Goal: Information Seeking & Learning: Find contact information

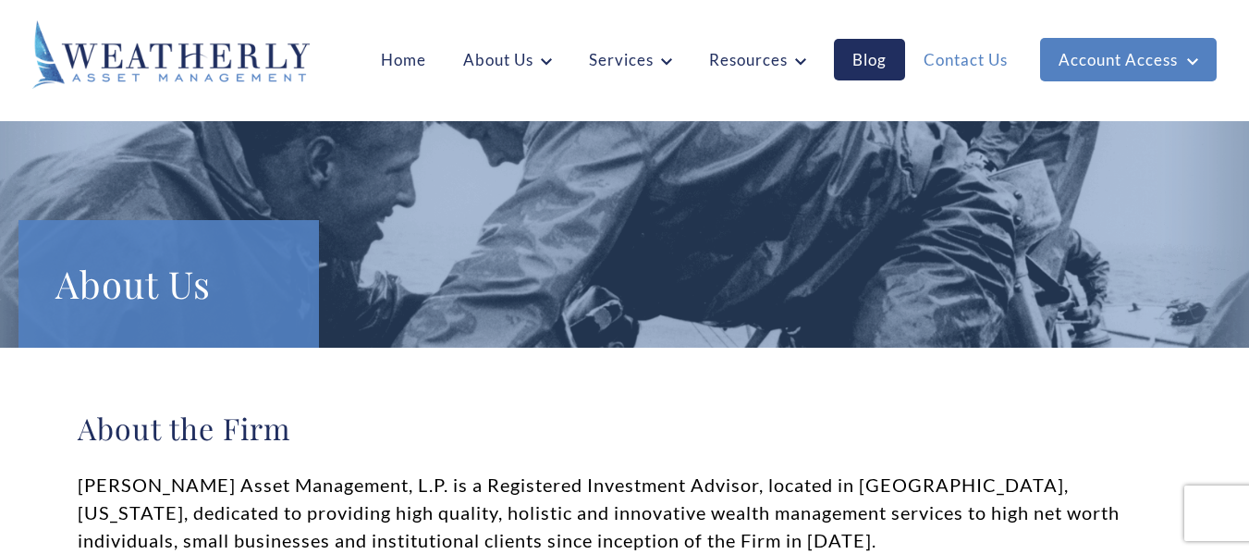
click at [945, 54] on link "Contact Us" at bounding box center [965, 60] width 121 height 42
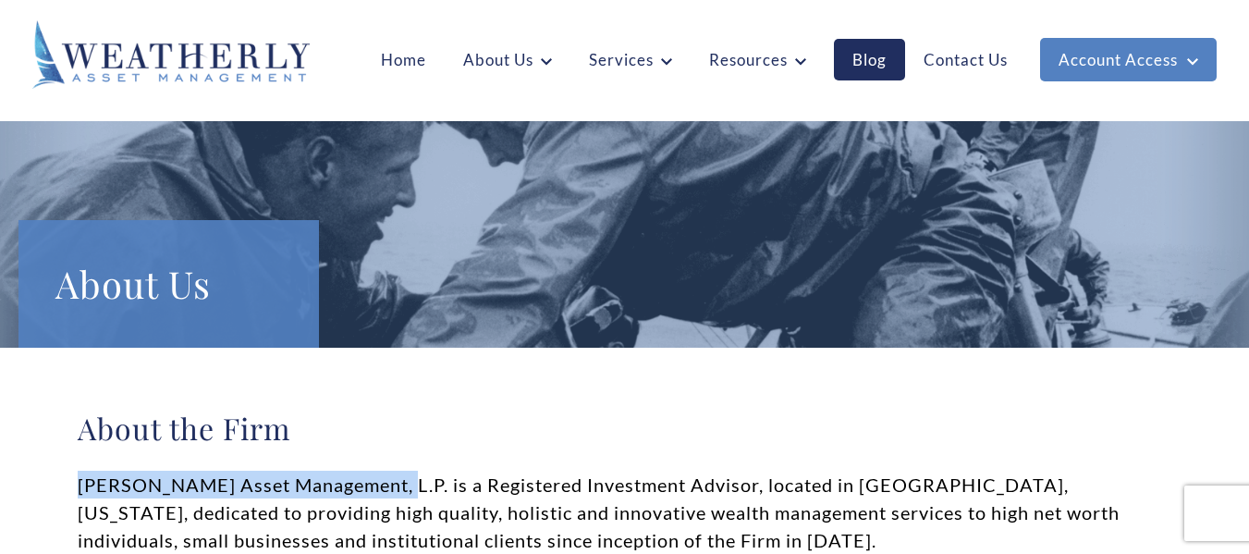
drag, startPoint x: 76, startPoint y: 485, endPoint x: 388, endPoint y: 485, distance: 312.6
copy p "Weatherly Asset Management, L.P."
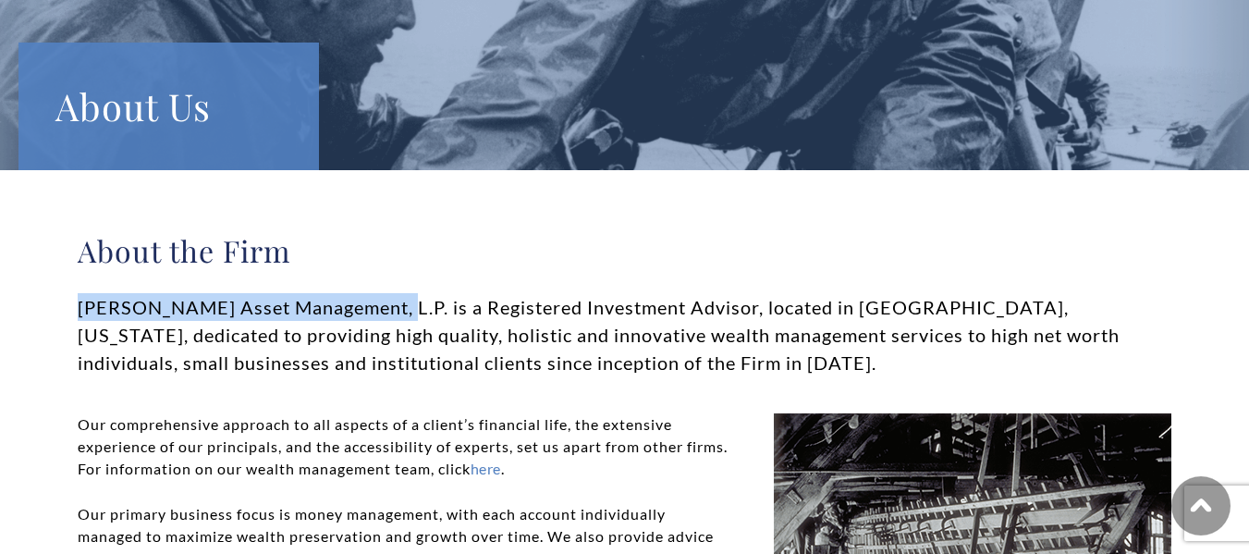
scroll to position [185, 0]
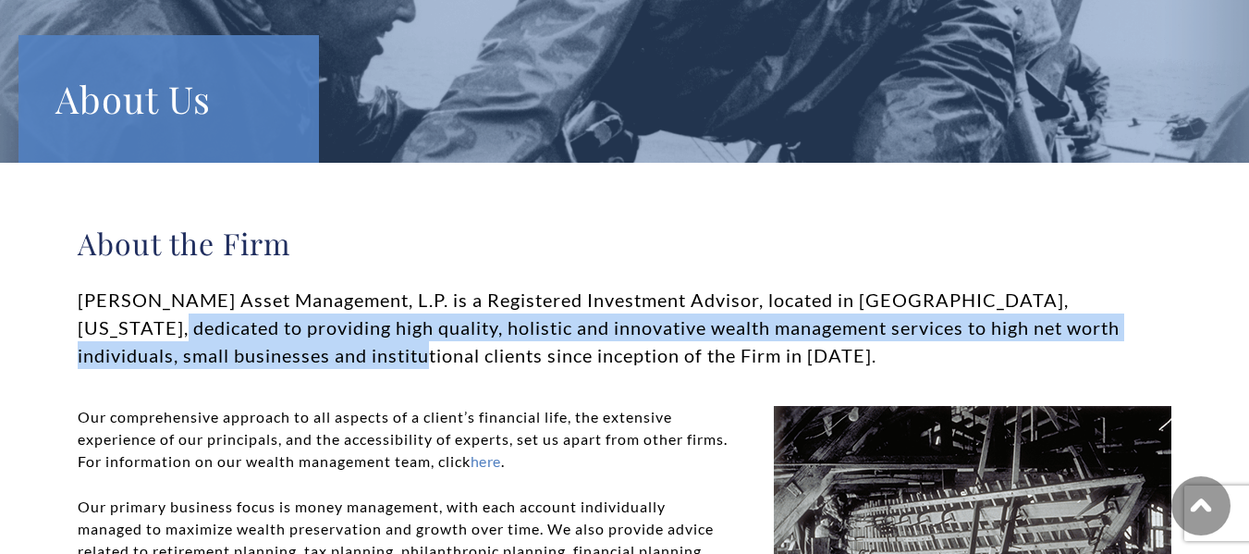
drag, startPoint x: 72, startPoint y: 328, endPoint x: 289, endPoint y: 344, distance: 217.0
click at [290, 347] on div "About the Firm Weatherly Asset Management, L.P. is a Registered Investment Advi…" at bounding box center [624, 493] width 1249 height 661
copy p "providing high quality, holistic and innovative wealth management services to h…"
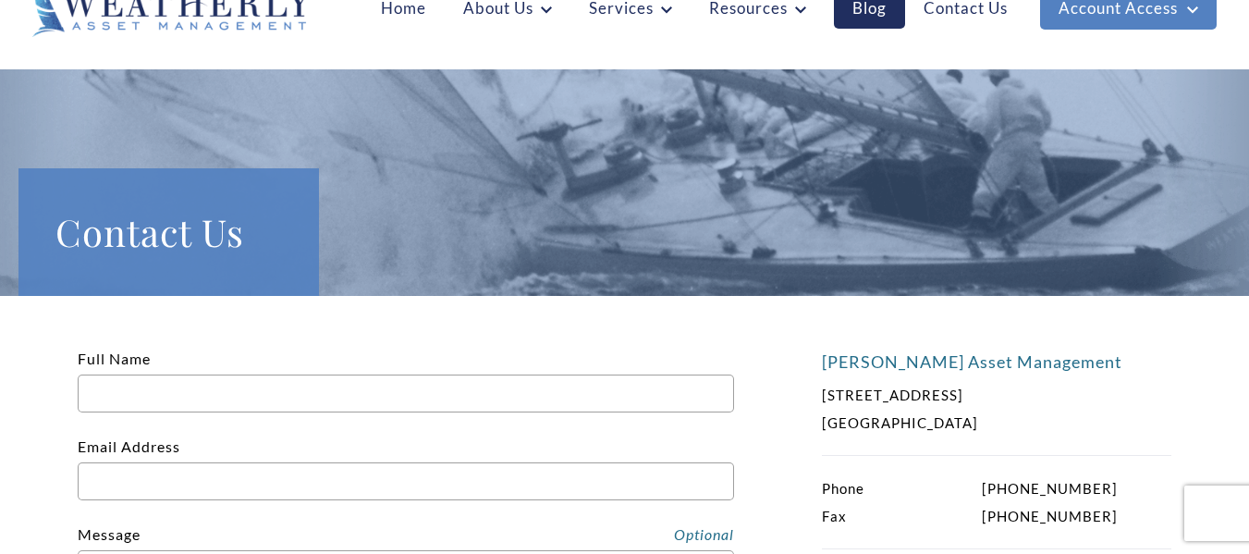
scroll to position [92, 0]
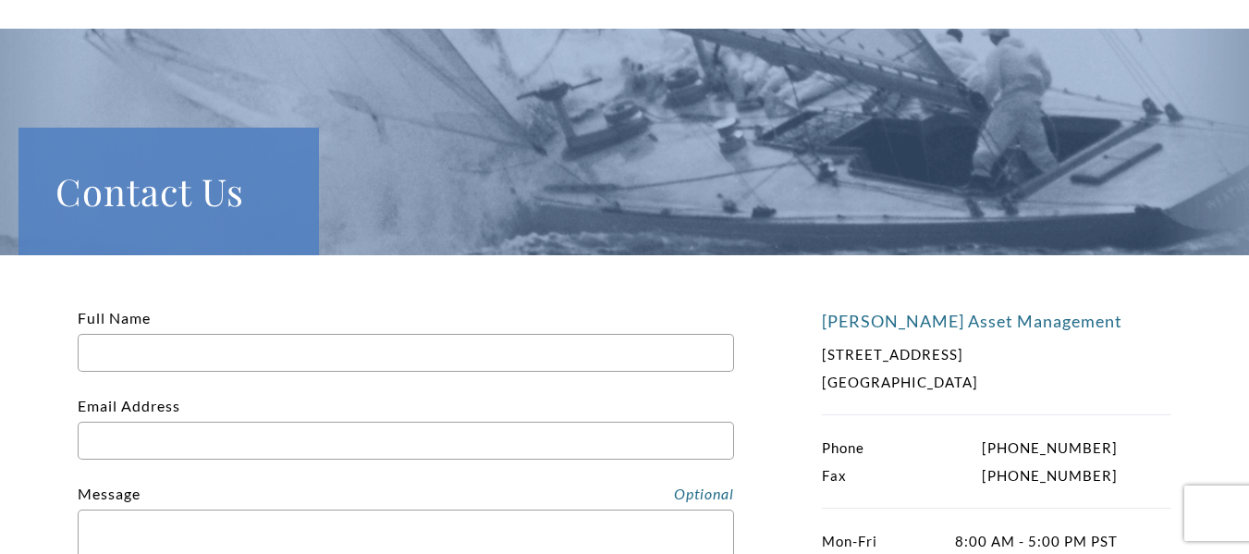
drag, startPoint x: 966, startPoint y: 355, endPoint x: 1067, endPoint y: 346, distance: 101.2
click at [1067, 346] on p "832 Camino del Mar, Suite 4 Del Mar, CA 92014" at bounding box center [970, 367] width 296 height 55
copy p "Suite 4"
drag, startPoint x: 1004, startPoint y: 448, endPoint x: 1138, endPoint y: 448, distance: 133.2
click at [1138, 448] on div "Phone (858) 259-4507 Fax (858) 259-0782" at bounding box center [997, 461] width 350 height 55
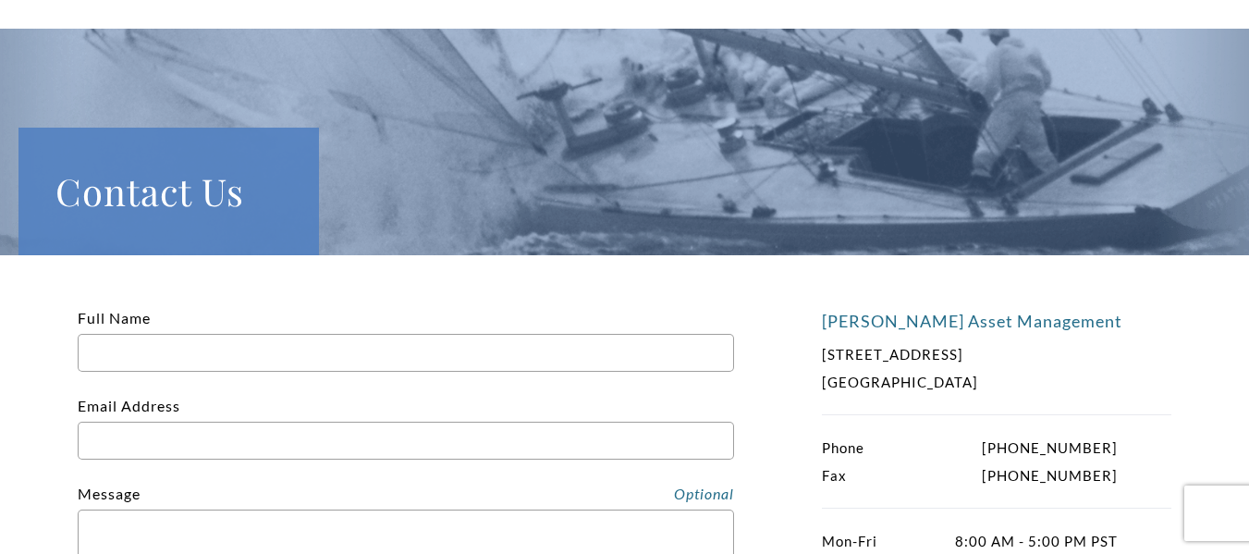
click at [1105, 451] on p "Phone (858) 259-4507" at bounding box center [970, 448] width 296 height 28
copy div "(858) 259-4507"
drag, startPoint x: 1005, startPoint y: 477, endPoint x: 1114, endPoint y: 477, distance: 109.1
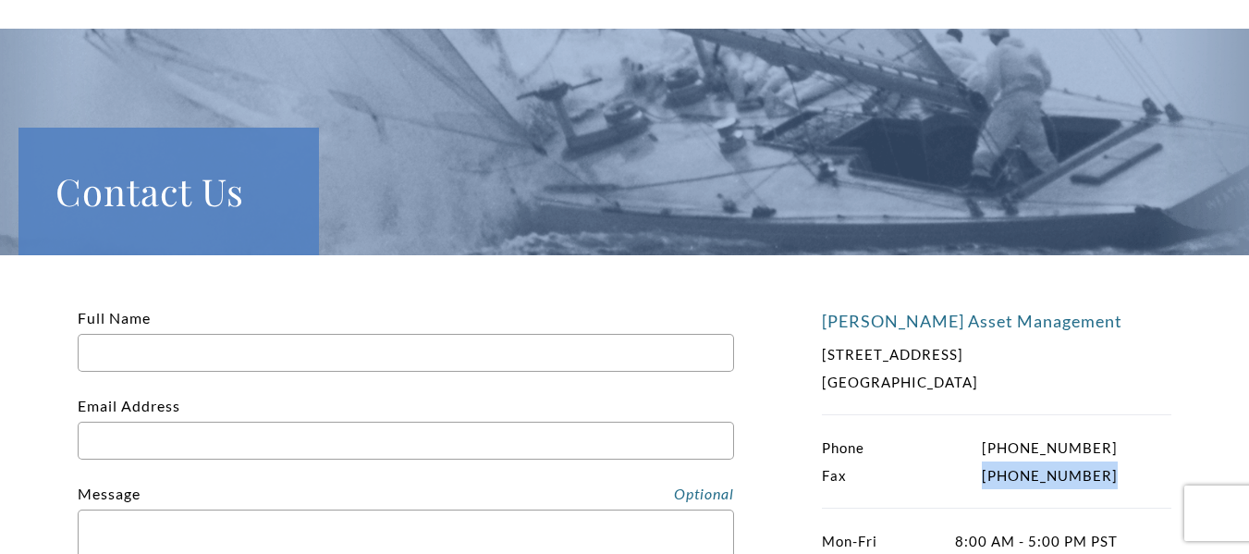
click at [1114, 477] on p "Fax (858) 259-0782" at bounding box center [970, 476] width 296 height 28
copy p "(858) 259-0782"
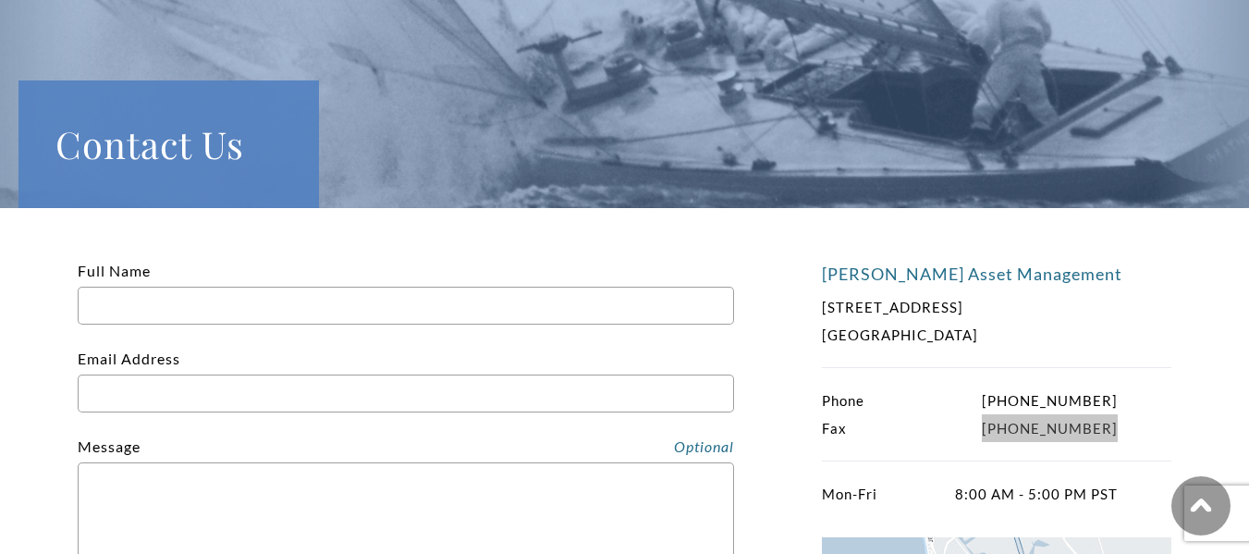
scroll to position [0, 0]
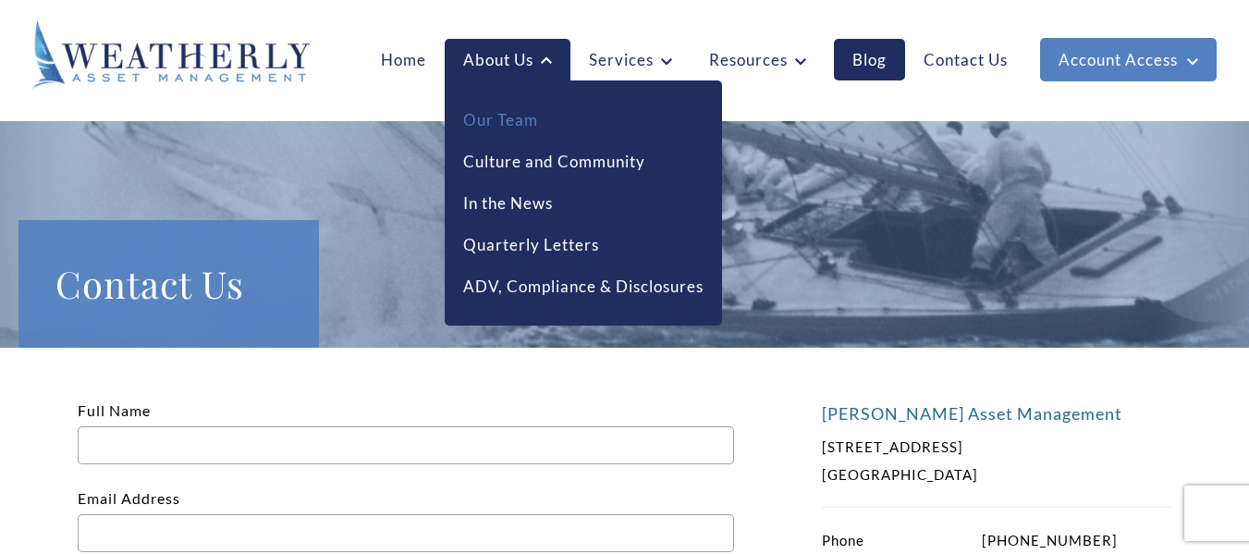
click at [517, 121] on link "Our Team" at bounding box center [500, 120] width 75 height 24
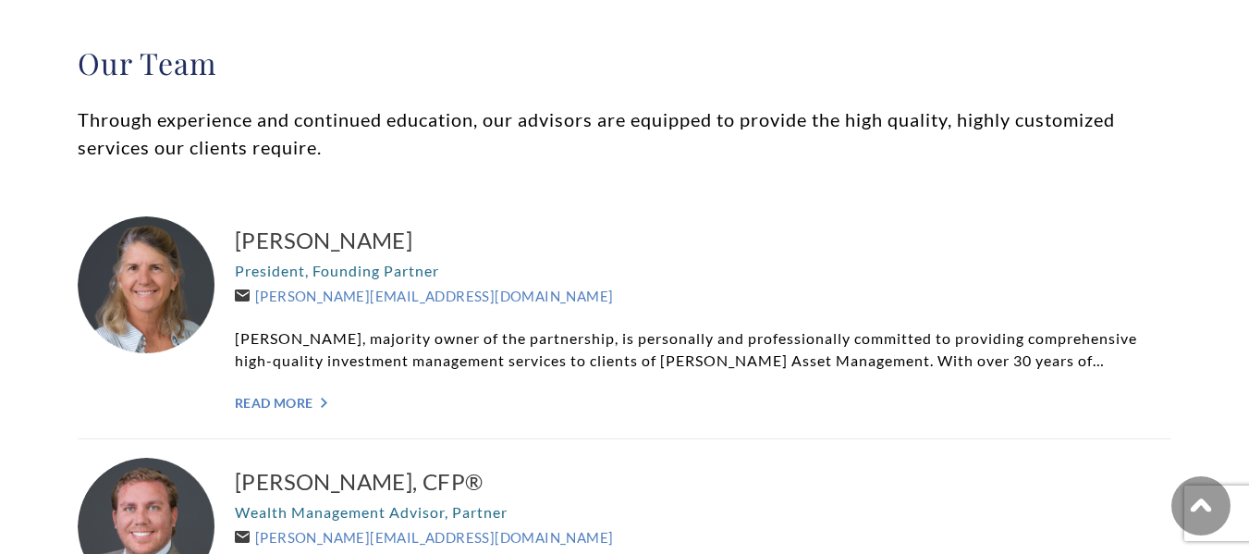
scroll to position [370, 0]
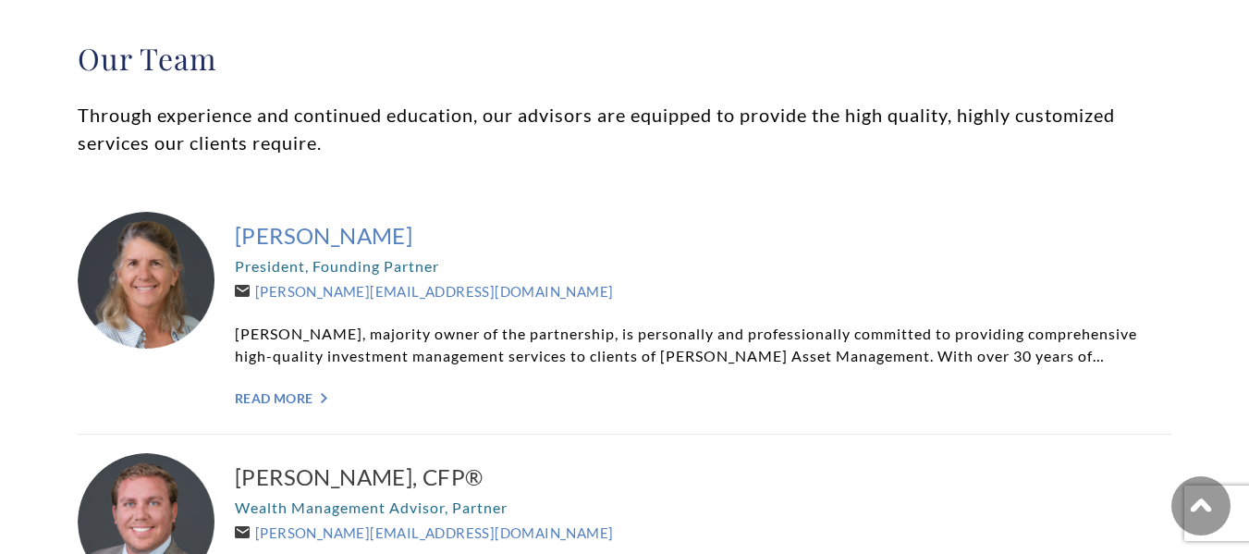
drag, startPoint x: 231, startPoint y: 233, endPoint x: 413, endPoint y: 236, distance: 182.2
click at [413, 236] on div "[PERSON_NAME] President, Founding Partner [PERSON_NAME][EMAIL_ADDRESS][DOMAIN_N…" at bounding box center [625, 313] width 1094 height 241
copy h3 "Carolyn P. Taylor"
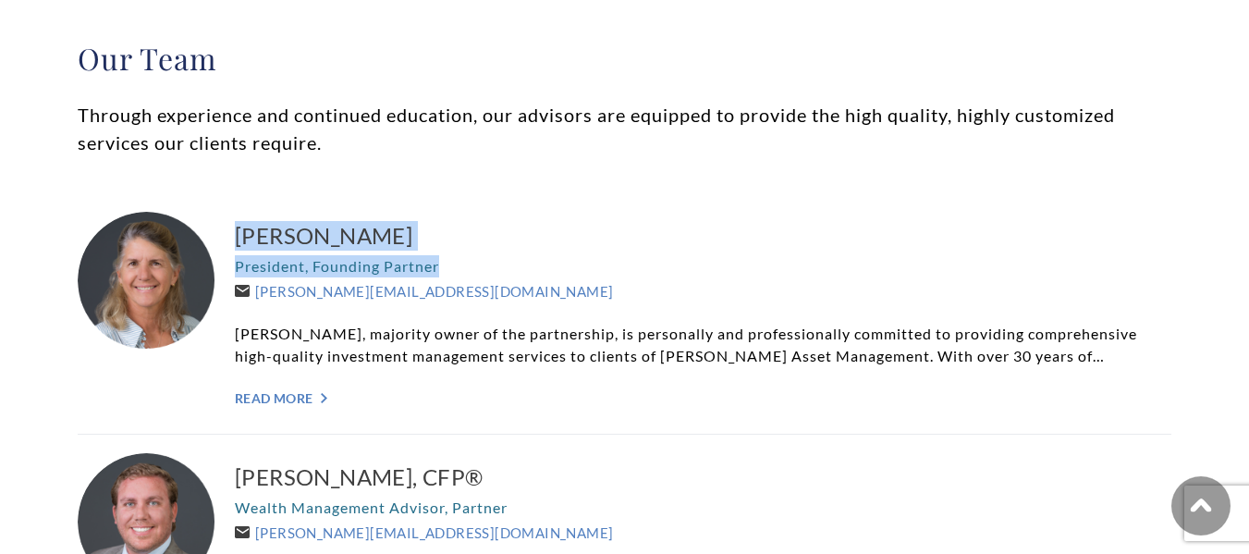
drag, startPoint x: 162, startPoint y: 285, endPoint x: 1705, endPoint y: 263, distance: 1543.8
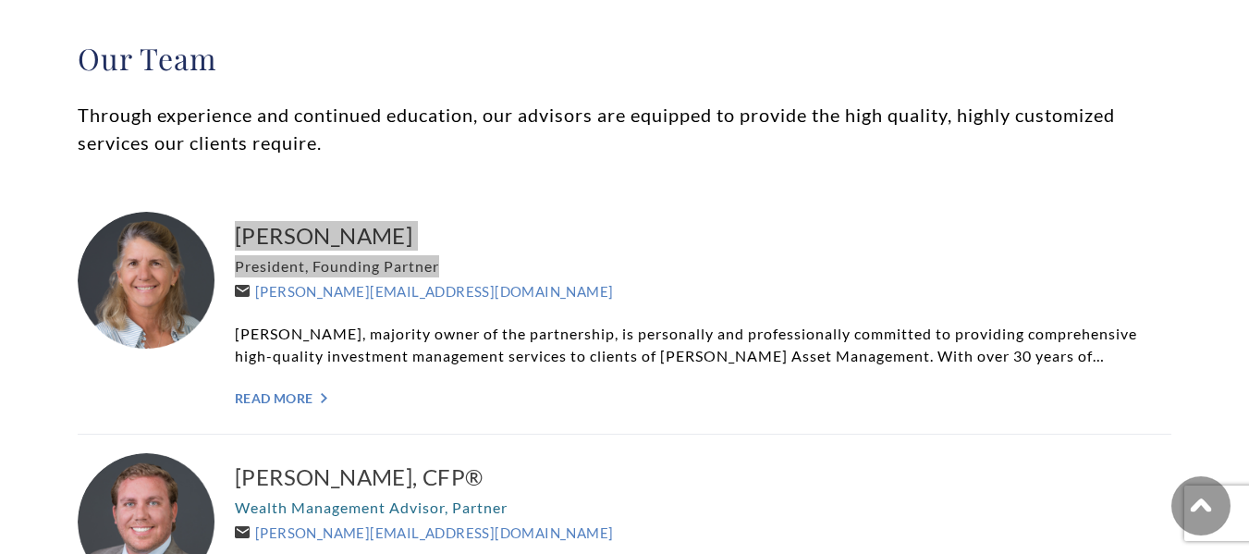
scroll to position [462, 0]
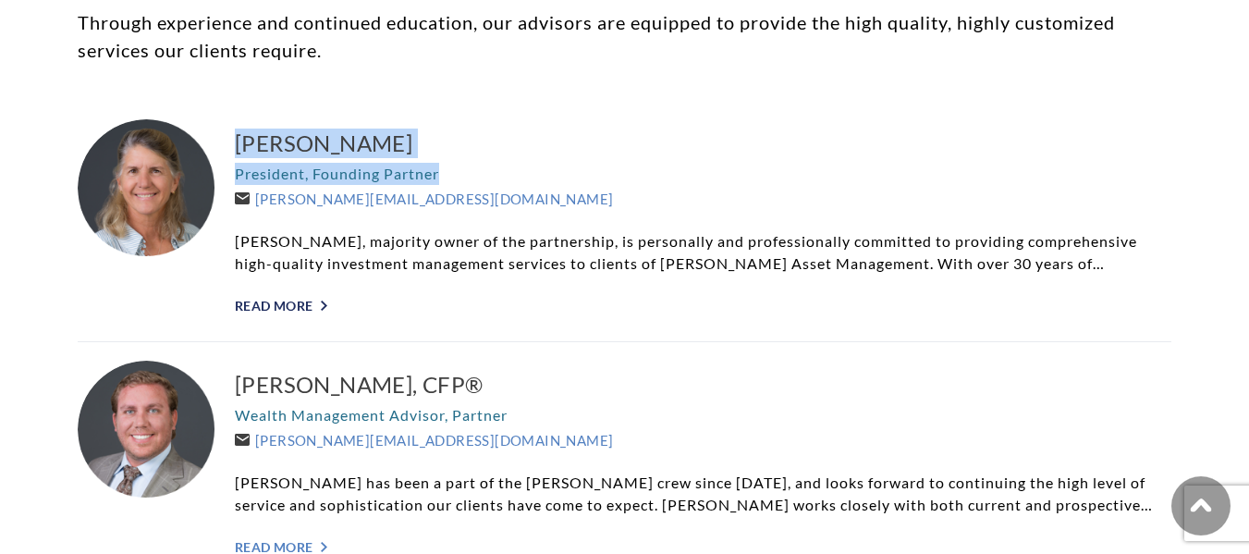
click at [301, 302] on link "Read More ">" at bounding box center [703, 306] width 937 height 16
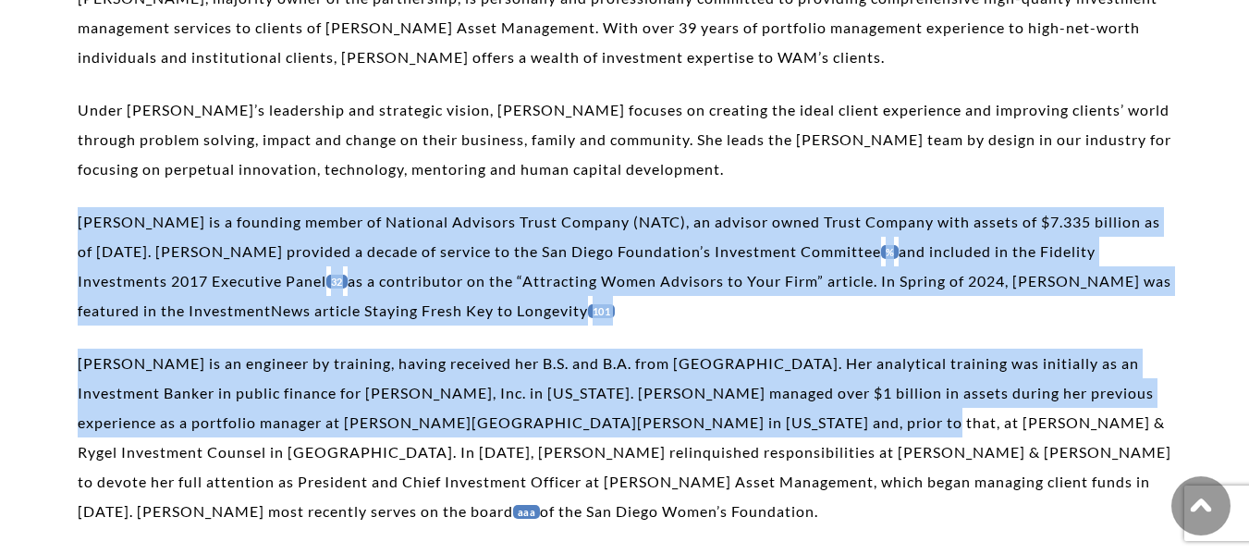
scroll to position [647, 0]
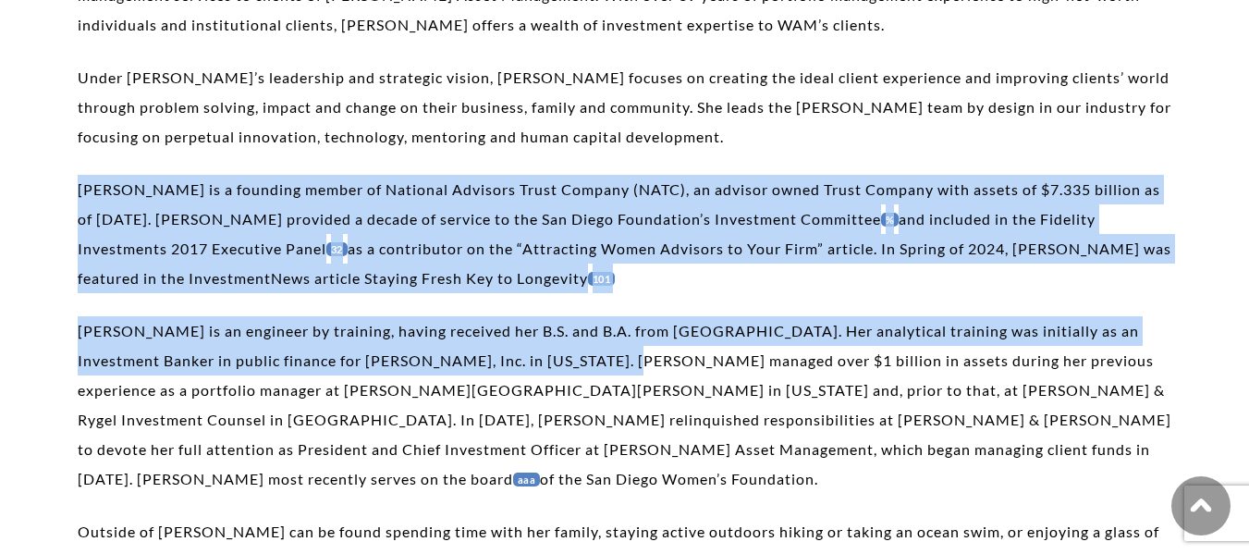
drag, startPoint x: 72, startPoint y: 286, endPoint x: 578, endPoint y: 355, distance: 510.6
copy div "Carolyn is a founding member of National Advisors Trust Company (NATC), an advi…"
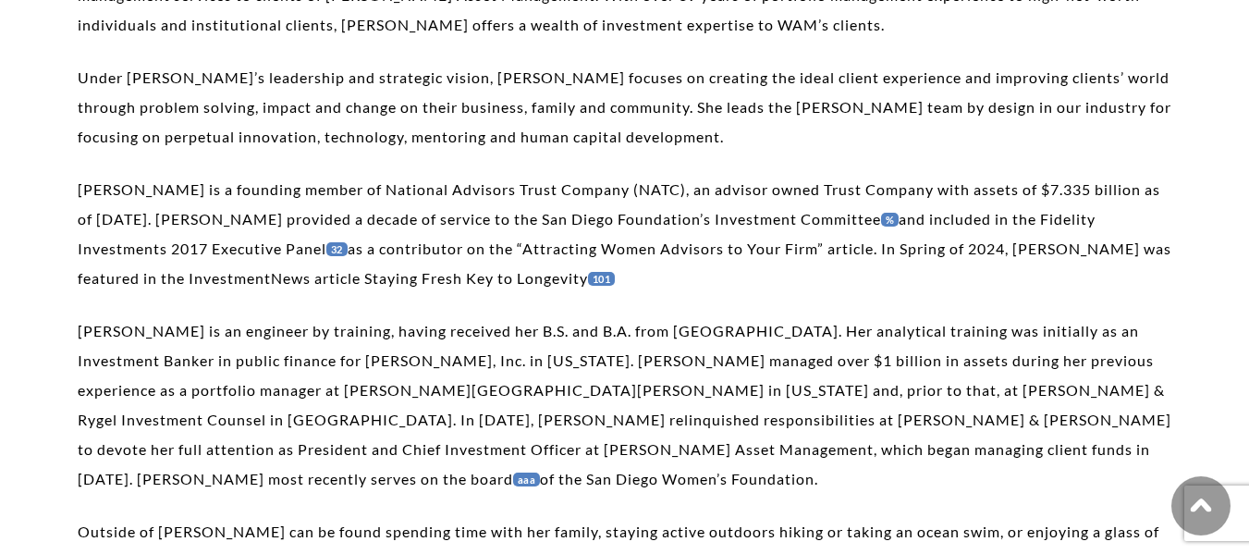
click at [656, 366] on p "Carolyn is an engineer by training, having received her B.S. and B.A. from Stan…" at bounding box center [625, 405] width 1094 height 178
drag, startPoint x: 608, startPoint y: 328, endPoint x: 757, endPoint y: 326, distance: 148.9
click at [757, 326] on p "Carolyn is an engineer by training, having received her B.S. and B.A. from Stan…" at bounding box center [625, 405] width 1094 height 178
copy p "Stanford University"
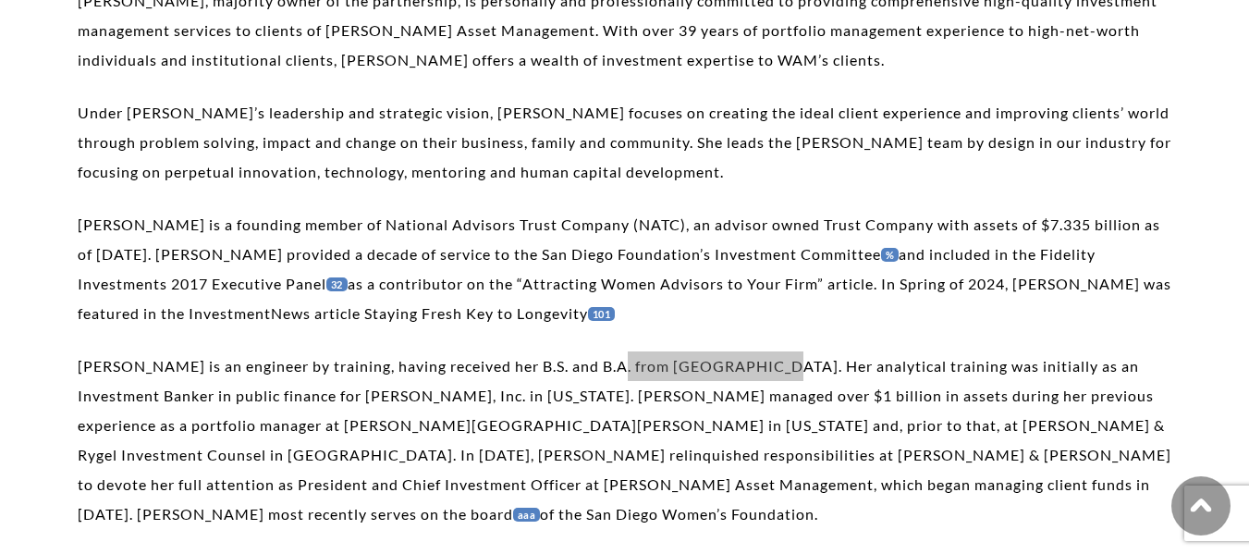
scroll to position [185, 0]
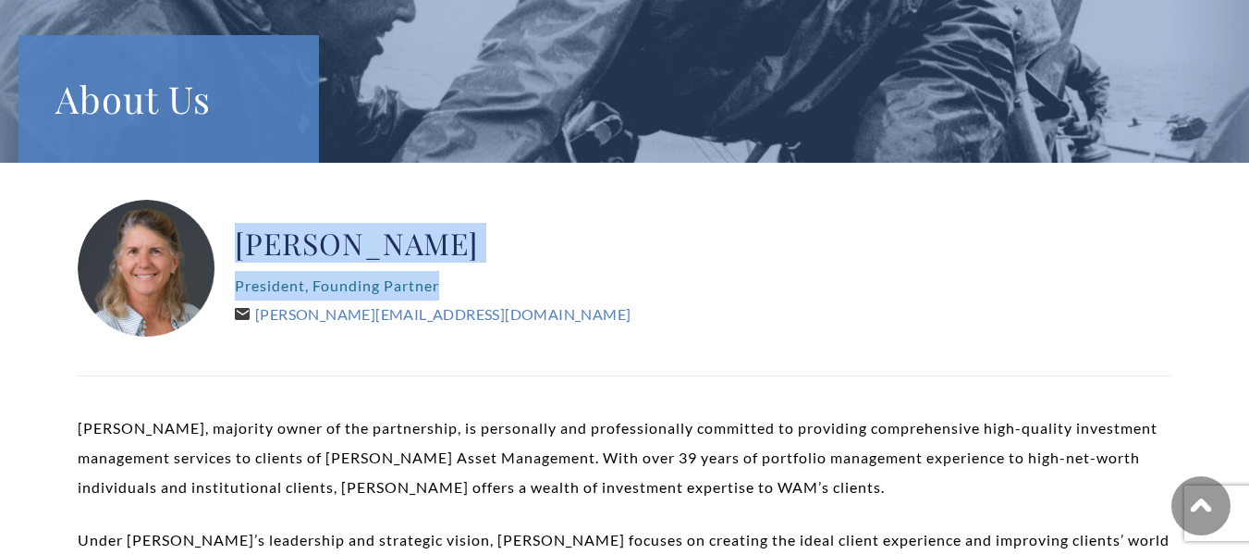
drag, startPoint x: 145, startPoint y: 270, endPoint x: 1701, endPoint y: 293, distance: 1555.8
click at [1249, 293] on html "This website uses cookies to enhance user experience and to analyze performance…" at bounding box center [624, 92] width 1249 height 554
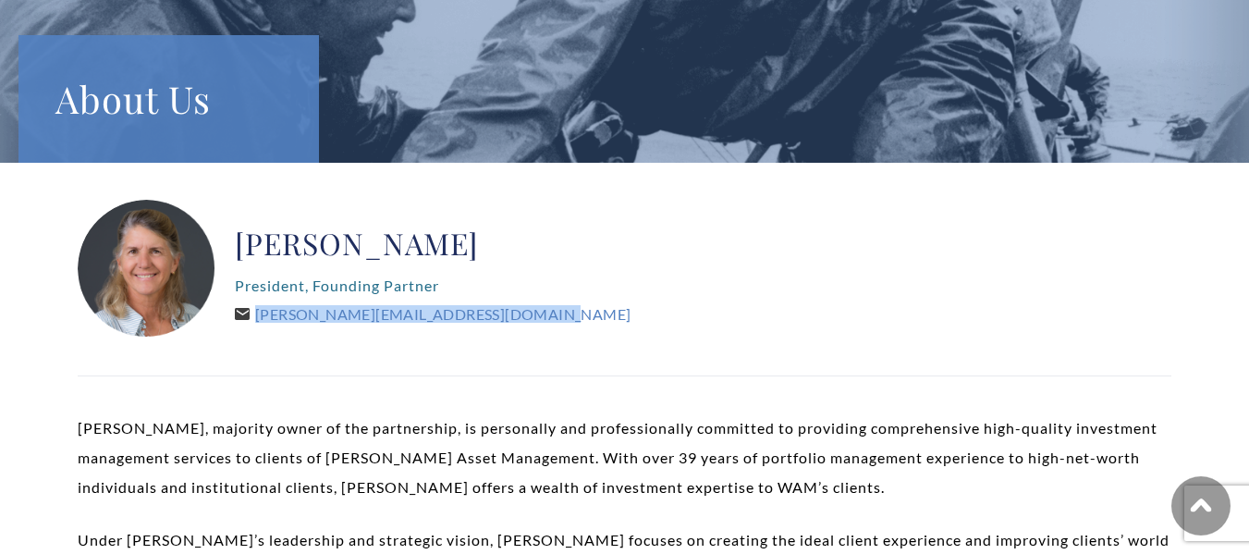
drag, startPoint x: 256, startPoint y: 313, endPoint x: 617, endPoint y: 309, distance: 360.7
click at [617, 309] on div "Carolyn P. Taylor President, Founding Partner Carolyn@WeatherlyAssetMgt.com" at bounding box center [625, 269] width 1094 height 139
copy link "Carolyn@WeatherlyAssetMgt.com"
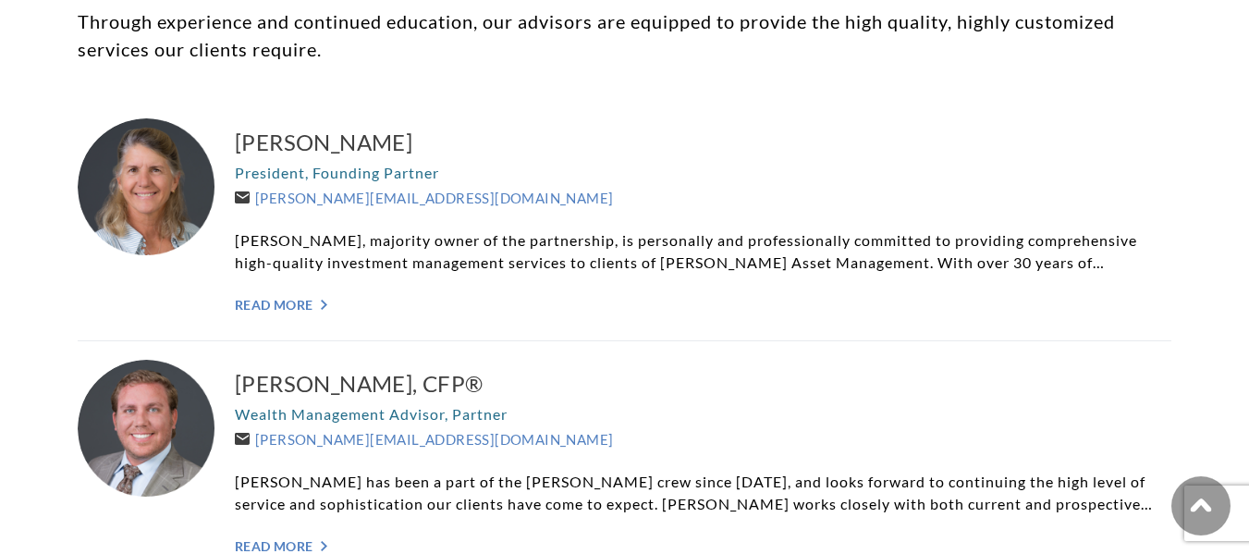
scroll to position [647, 0]
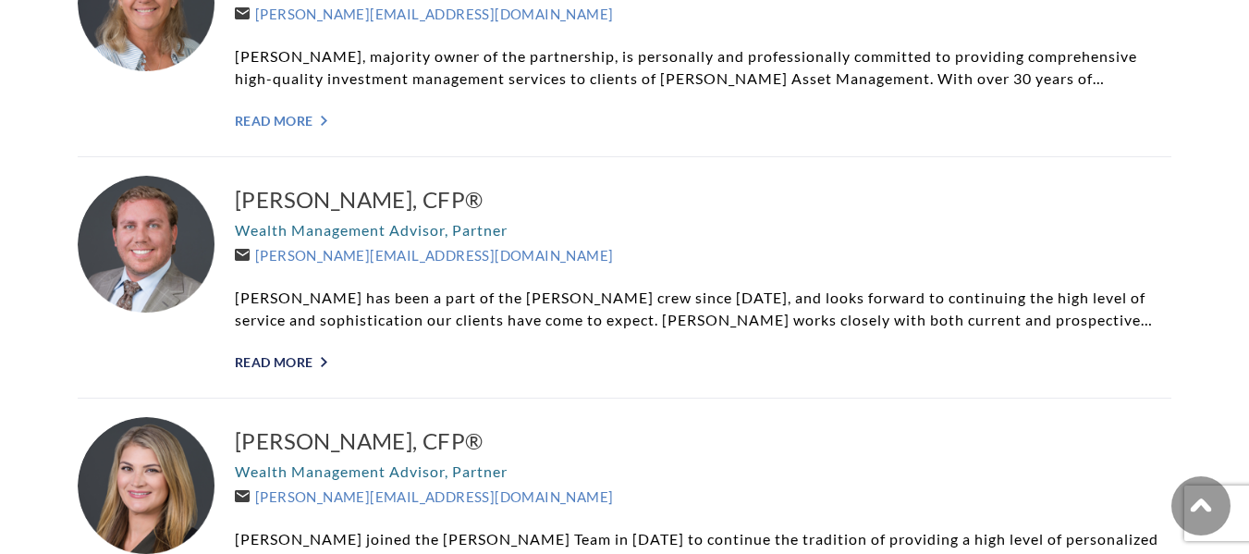
click at [296, 363] on link "Read More ">" at bounding box center [703, 362] width 937 height 16
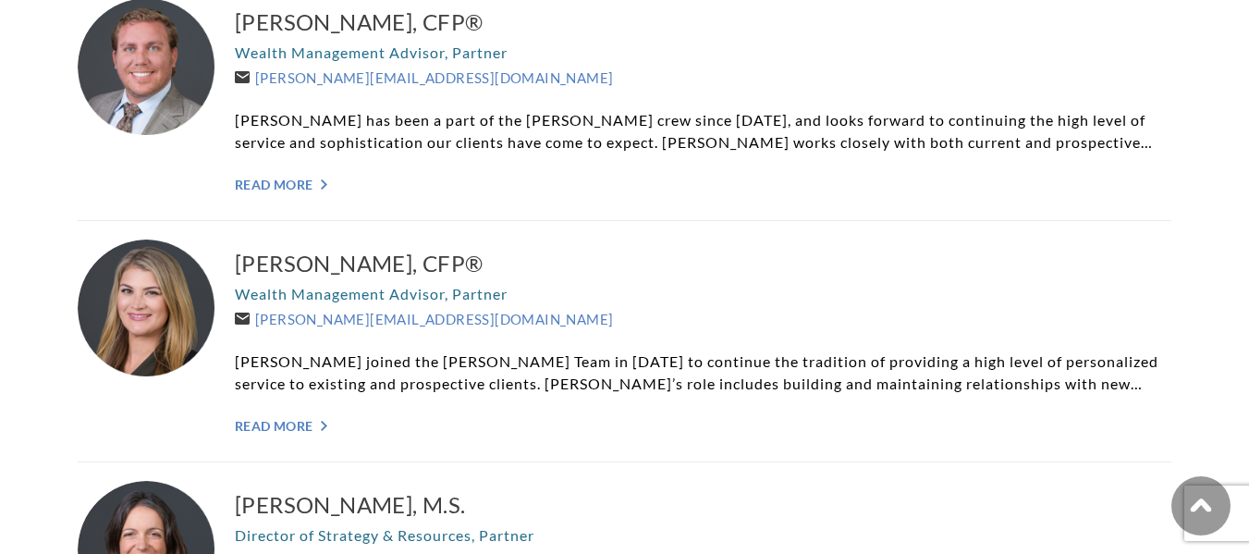
scroll to position [832, 0]
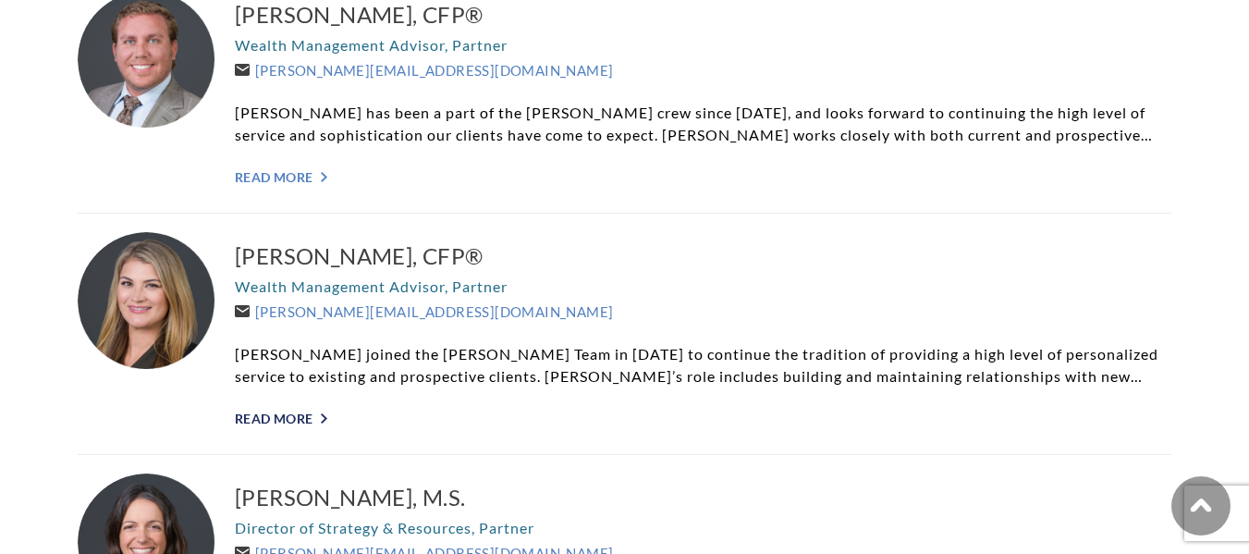
click at [309, 412] on link "Read More ">" at bounding box center [703, 419] width 937 height 16
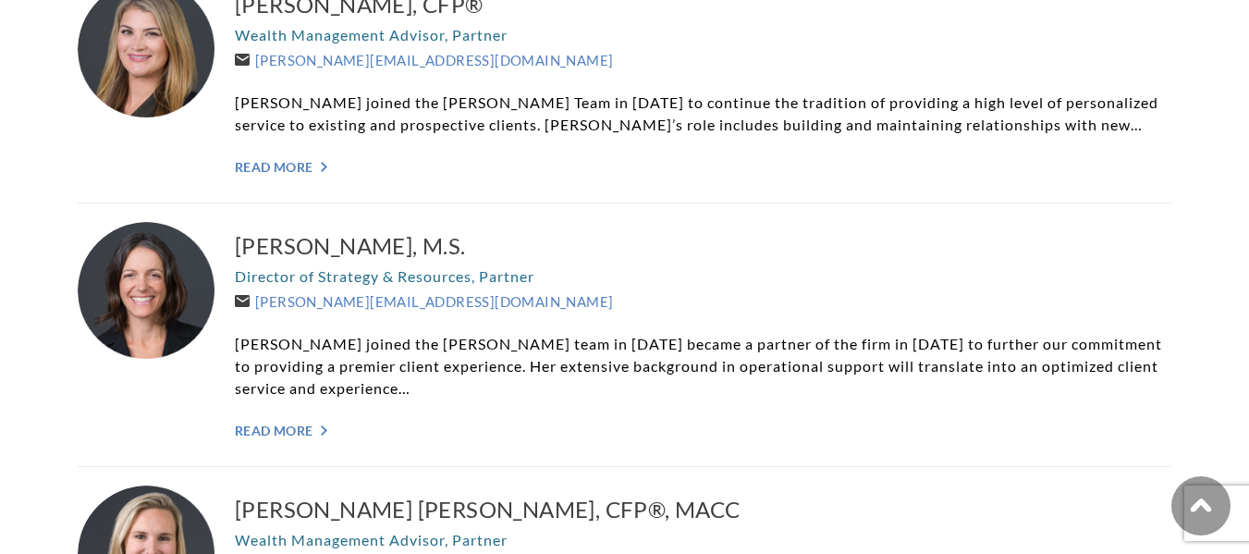
scroll to position [1110, 0]
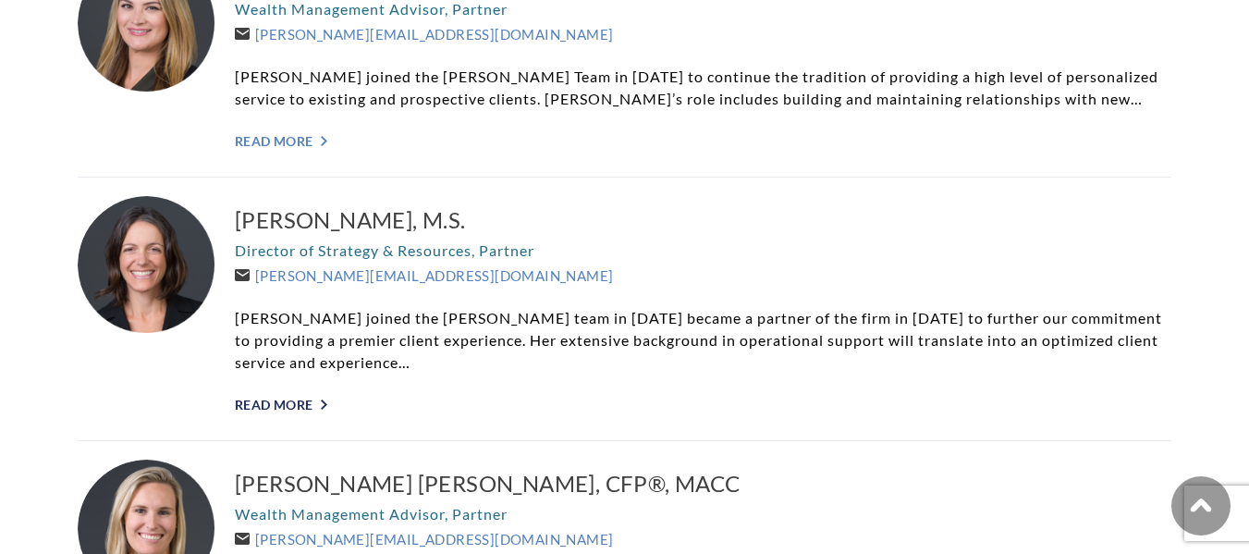
click at [319, 400] on link "Read More ">" at bounding box center [703, 405] width 937 height 16
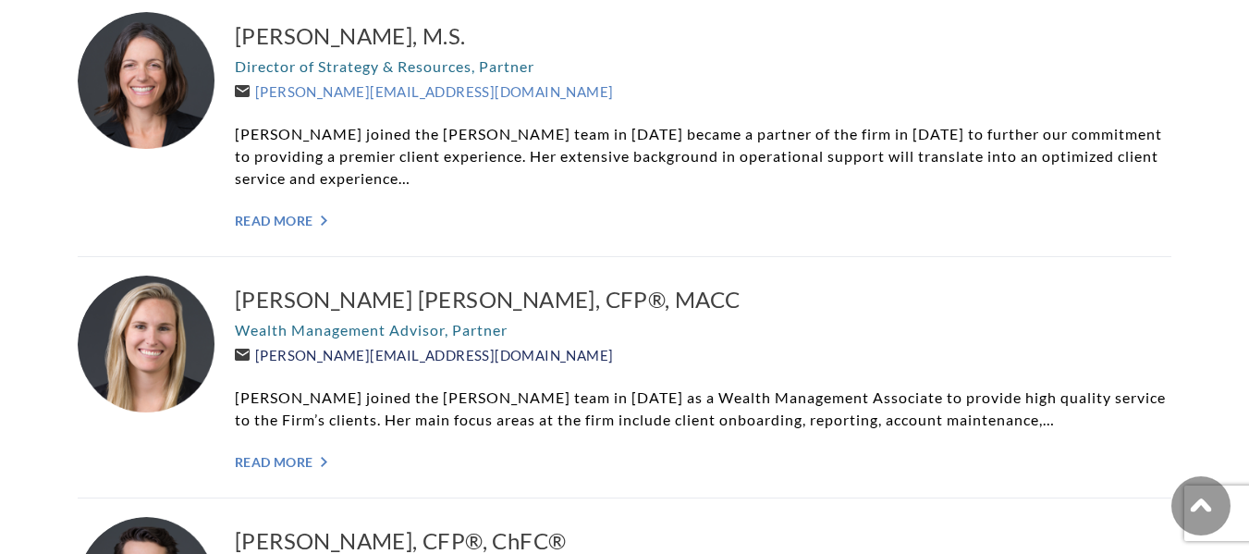
scroll to position [1295, 0]
click at [306, 459] on link "Read More ">" at bounding box center [703, 461] width 937 height 16
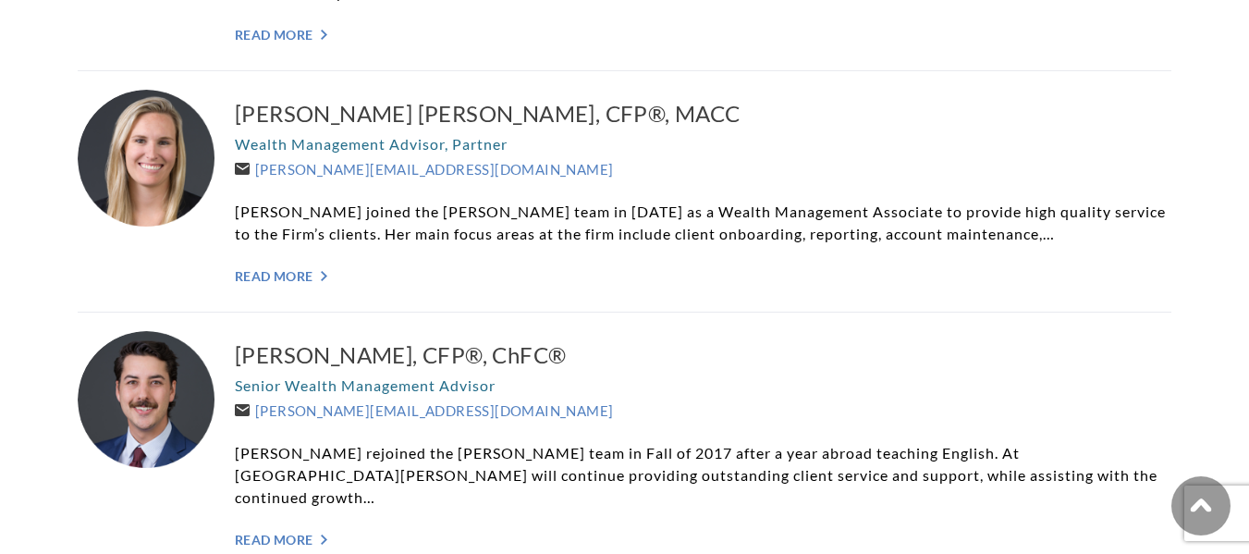
scroll to position [1572, 0]
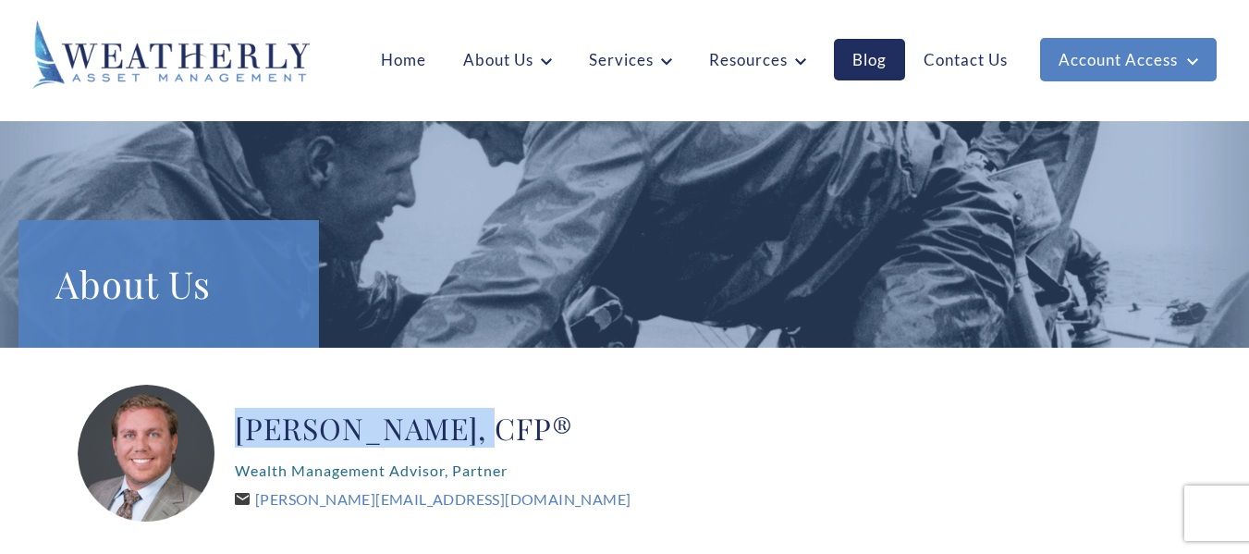
drag, startPoint x: 231, startPoint y: 425, endPoint x: 468, endPoint y: 432, distance: 236.9
click at [468, 432] on div "[PERSON_NAME], CFP® Wealth Management Advisor, Partner [PERSON_NAME][EMAIL_ADDR…" at bounding box center [625, 454] width 1094 height 139
copy h2 "[PERSON_NAME]"
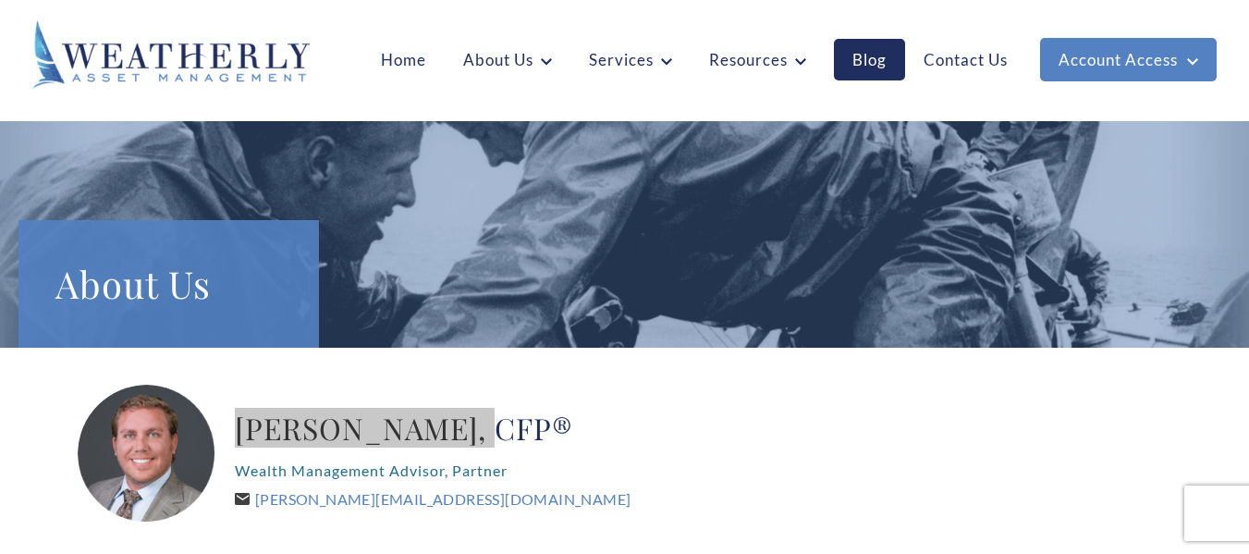
scroll to position [277, 0]
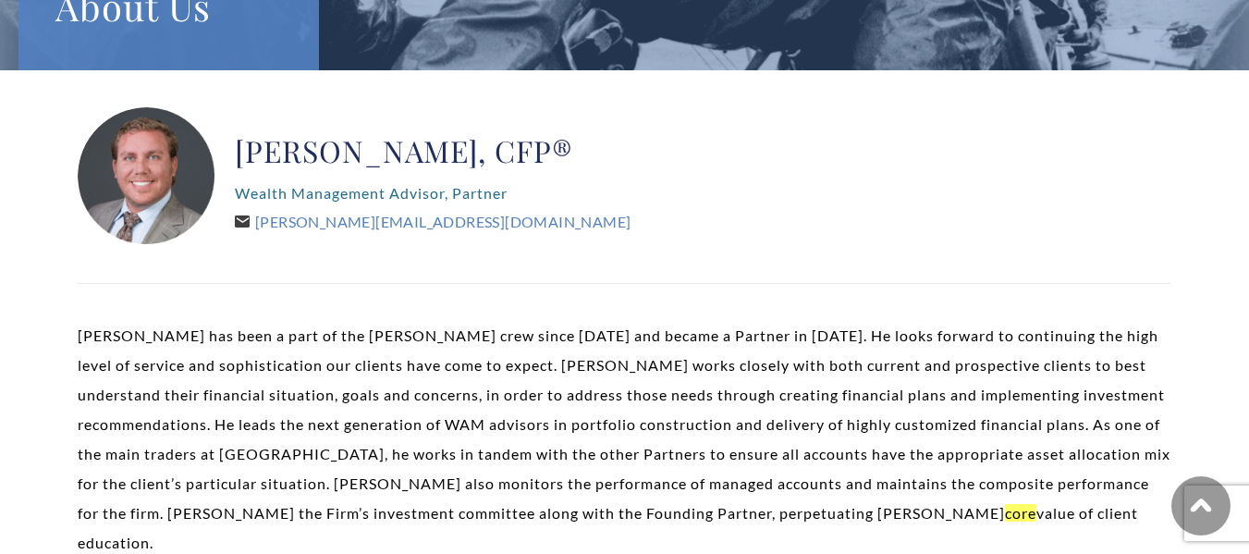
click at [289, 179] on p "Wealth Management Advisor, Partner" at bounding box center [433, 193] width 396 height 30
click at [292, 191] on p "Wealth Management Advisor, Partner" at bounding box center [433, 193] width 396 height 30
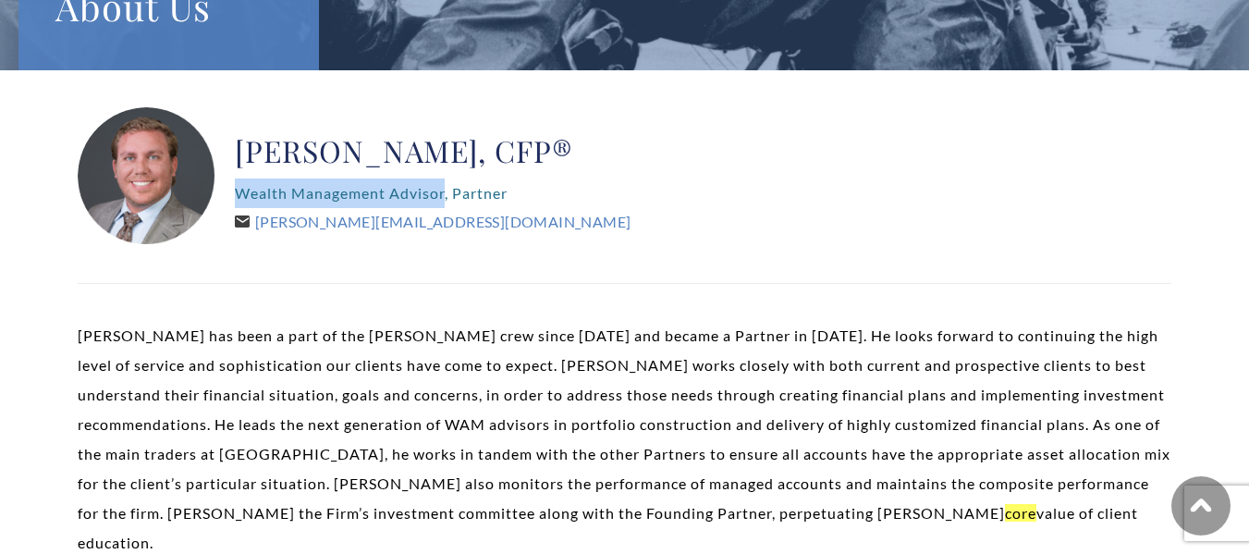
drag, startPoint x: 240, startPoint y: 191, endPoint x: 445, endPoint y: 197, distance: 204.5
click at [445, 197] on div "[PERSON_NAME], CFP® Wealth Management Advisor, Partner [PERSON_NAME][EMAIL_ADDR…" at bounding box center [625, 176] width 1094 height 139
copy p "Wealth Management Advisor"
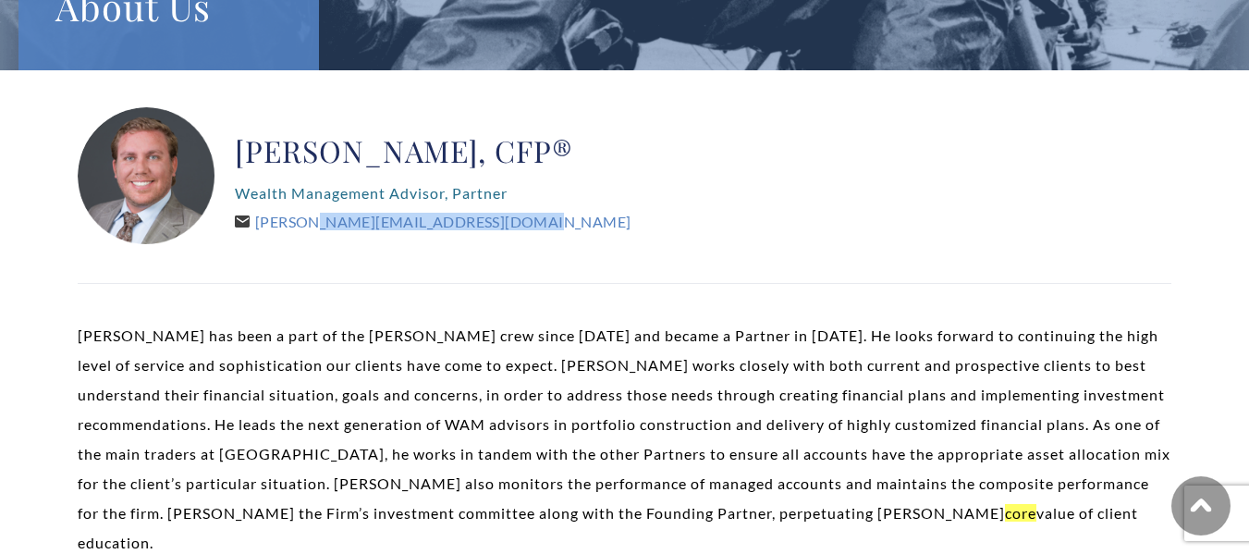
drag, startPoint x: 433, startPoint y: 227, endPoint x: 560, endPoint y: 238, distance: 128.1
click at [560, 238] on div "[PERSON_NAME], CFP® Wealth Management Advisor, Partner [PERSON_NAME][EMAIL_ADDR…" at bounding box center [433, 176] width 396 height 139
copy link "[PERSON_NAME][EMAIL_ADDRESS][DOMAIN_NAME]"
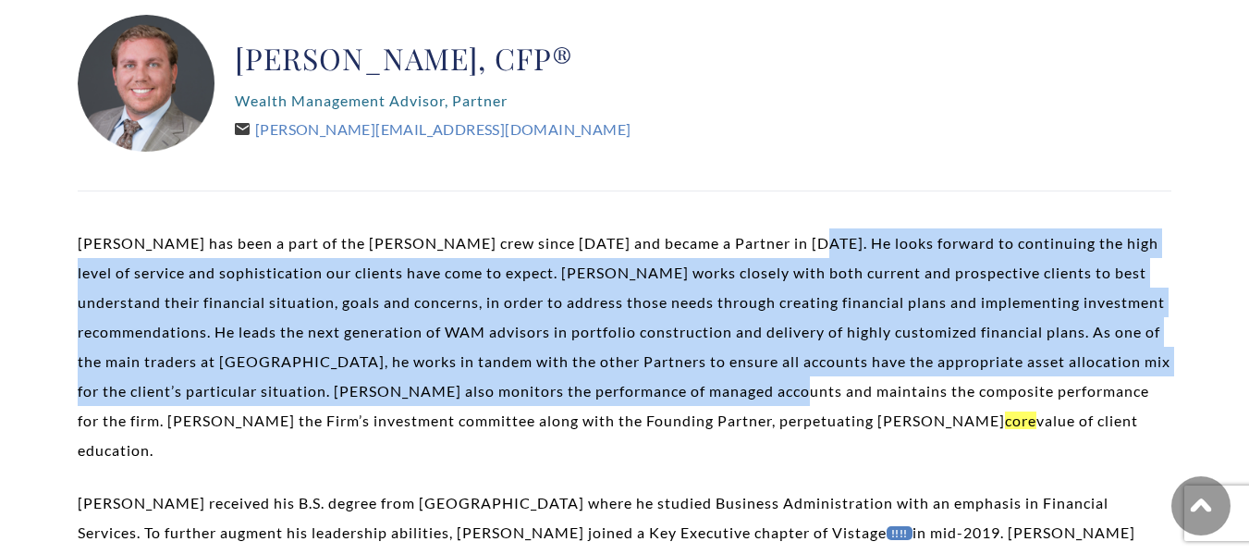
scroll to position [462, 0]
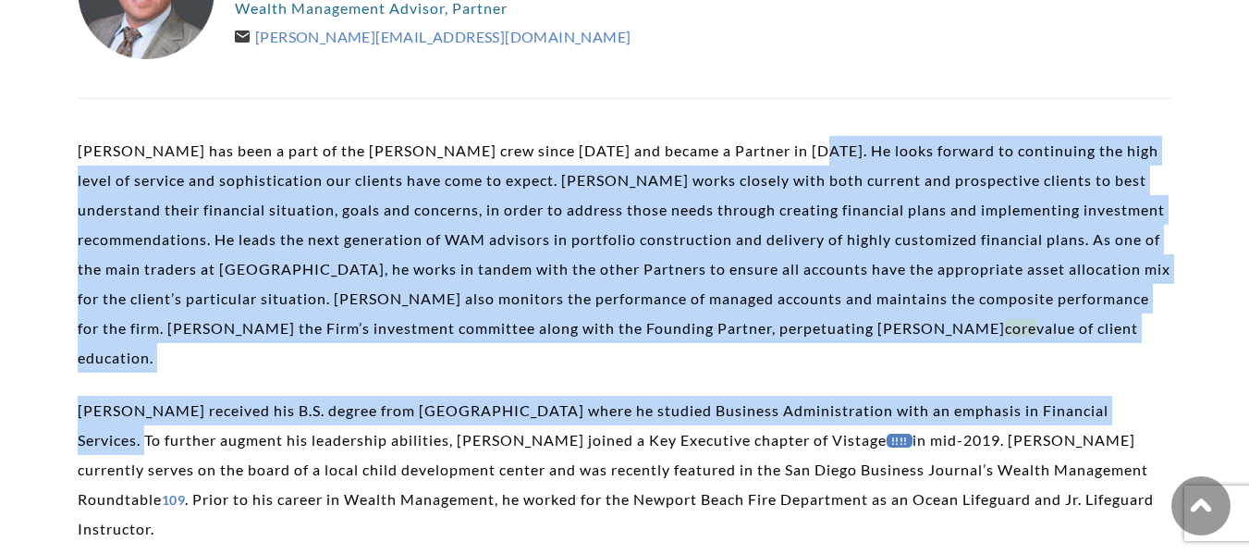
drag, startPoint x: 799, startPoint y: 245, endPoint x: 1135, endPoint y: 377, distance: 360.8
copy div "Lo ipsum dolorsi am consectetu adi elit seddo ei tempori utl etdoloremagnaa eni…"
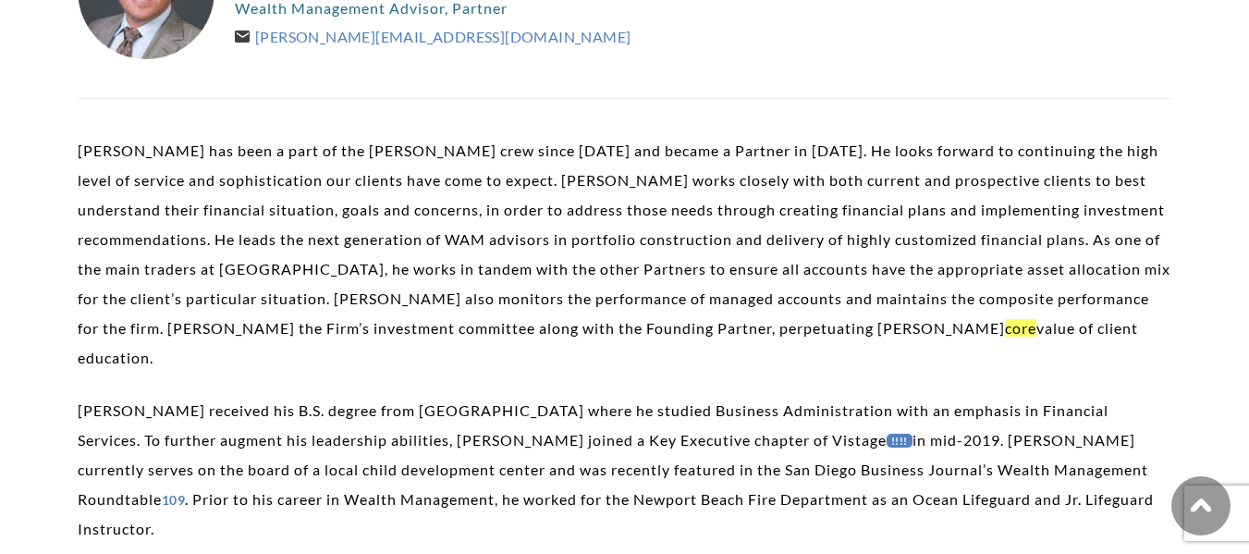
drag, startPoint x: 677, startPoint y: 421, endPoint x: 656, endPoint y: 421, distance: 21.3
click at [673, 421] on p "Brent received his B.S. degree from San Diego State University where he studied…" at bounding box center [625, 470] width 1094 height 148
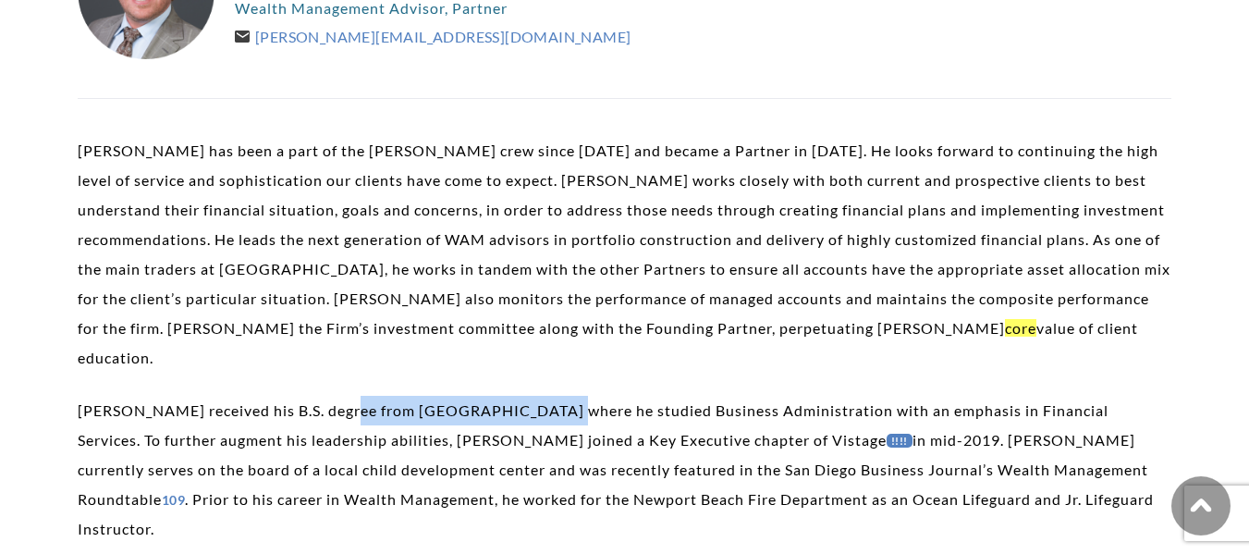
drag, startPoint x: 339, startPoint y: 381, endPoint x: 533, endPoint y: 381, distance: 194.2
click at [533, 396] on p "Brent received his B.S. degree from San Diego State University where he studied…" at bounding box center [625, 470] width 1094 height 148
copy p "San Diego State University"
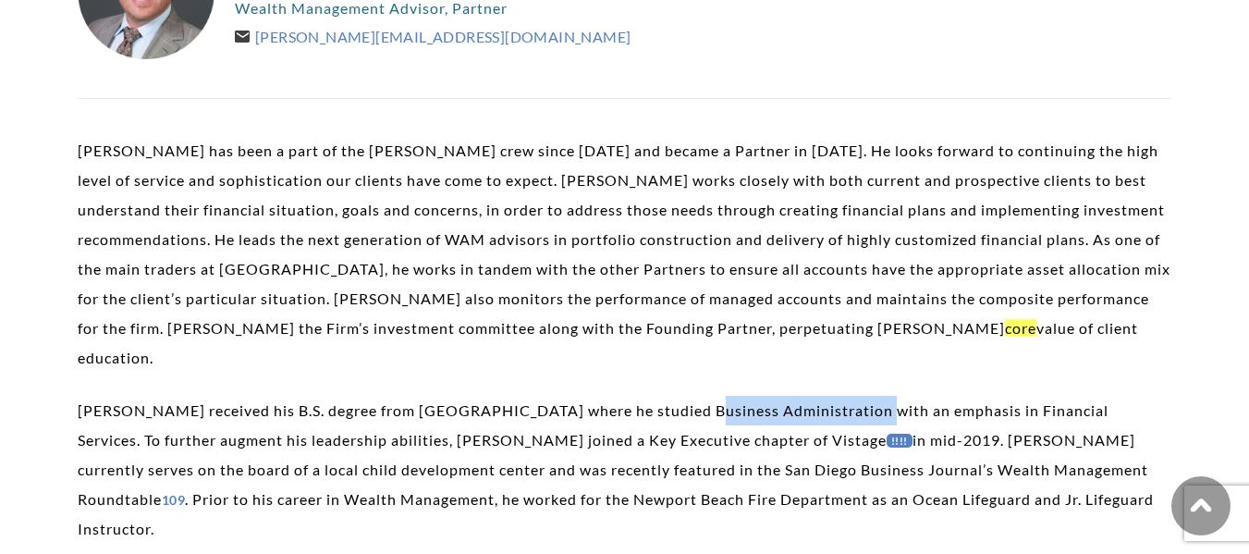
drag, startPoint x: 672, startPoint y: 380, endPoint x: 843, endPoint y: 380, distance: 171.1
click at [843, 396] on p "Brent received his B.S. degree from San Diego State University where he studied…" at bounding box center [625, 470] width 1094 height 148
copy p "Business Administration"
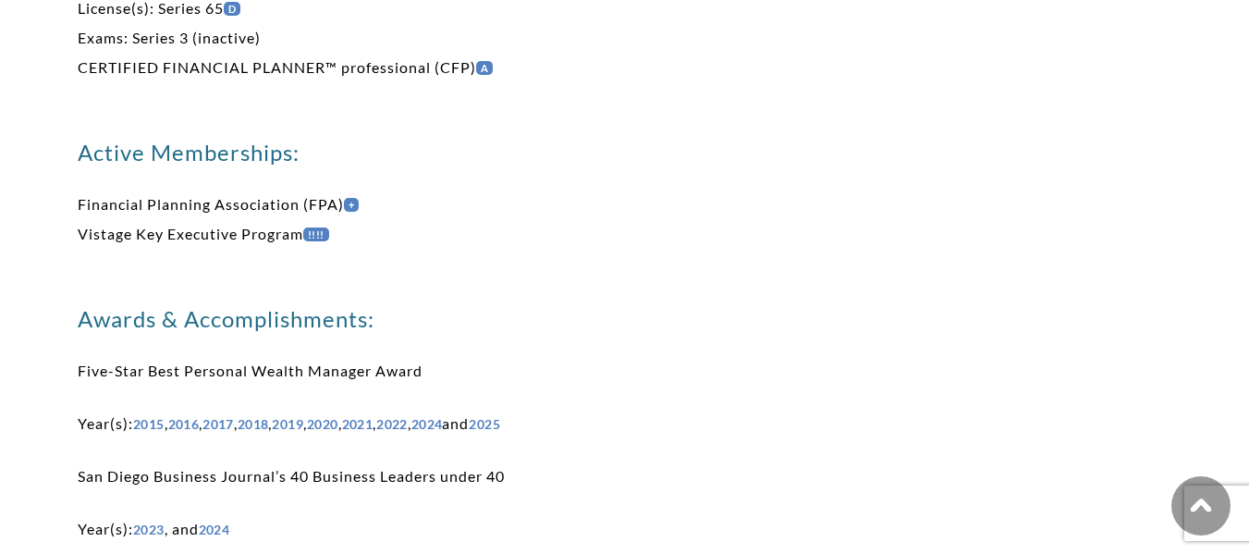
scroll to position [1480, 0]
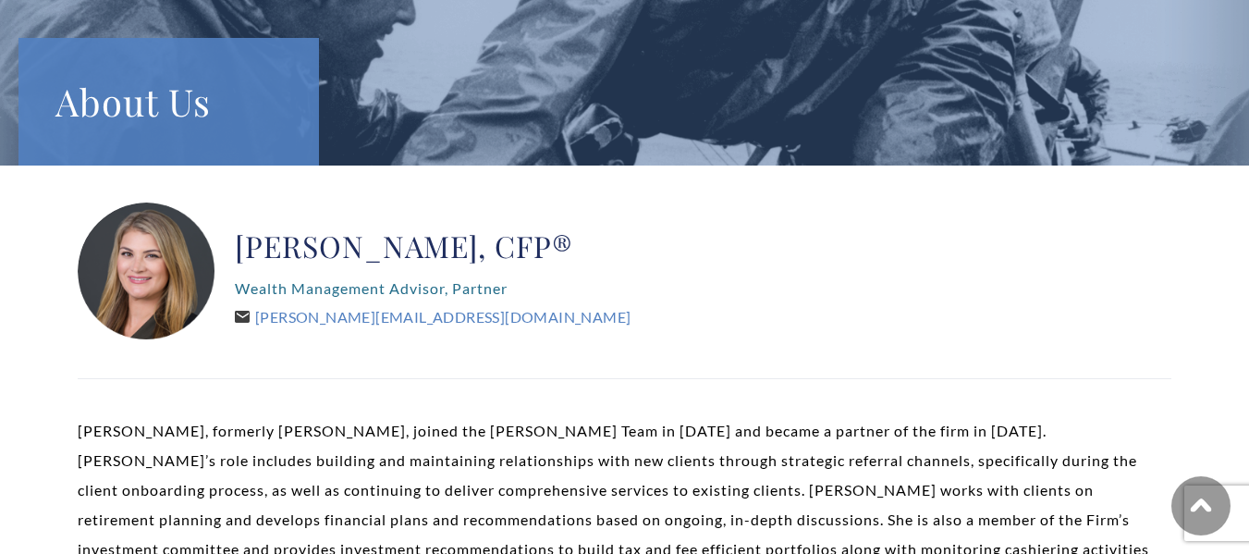
scroll to position [185, 0]
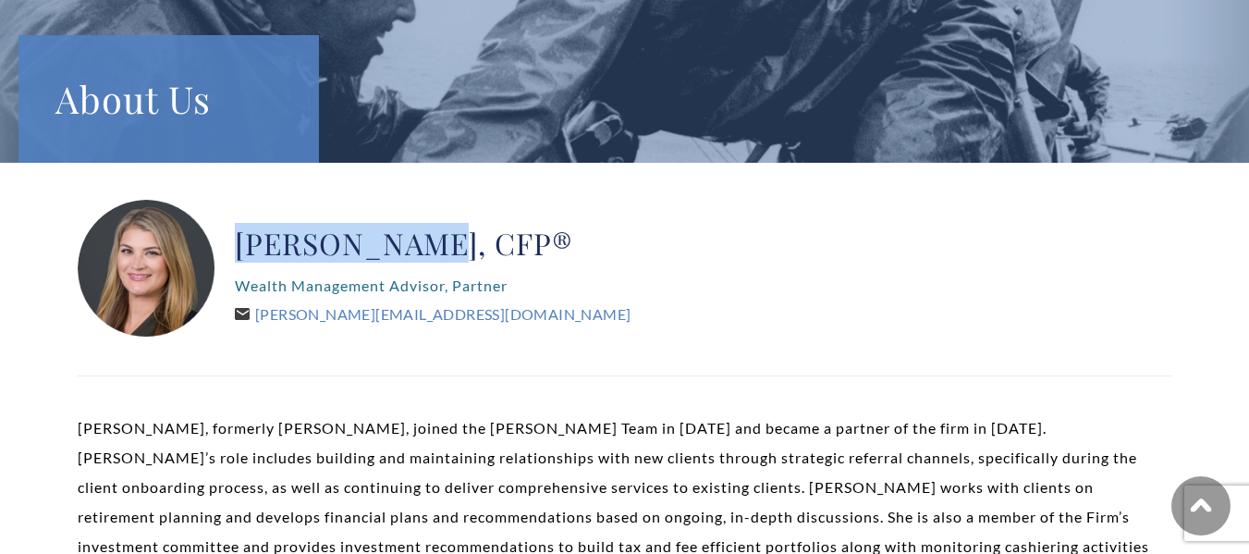
drag, startPoint x: 234, startPoint y: 245, endPoint x: 402, endPoint y: 243, distance: 168.3
click at [402, 243] on div "Kelli Burger, CFP® Wealth Management Advisor, Partner Kelli@WeatherlyAssetMgt.c…" at bounding box center [625, 269] width 1094 height 139
copy h2 "Kelli Burger"
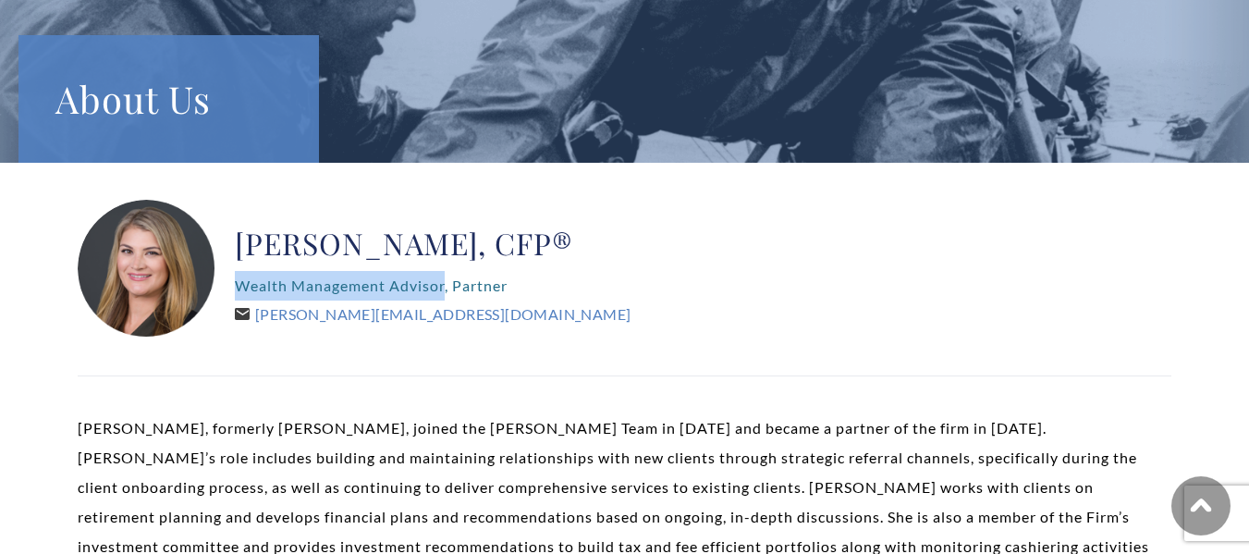
drag, startPoint x: 238, startPoint y: 285, endPoint x: 446, endPoint y: 284, distance: 208.1
click at [446, 284] on p "Wealth Management Advisor, Partner" at bounding box center [433, 286] width 396 height 30
copy p "Wealth Management Advisor"
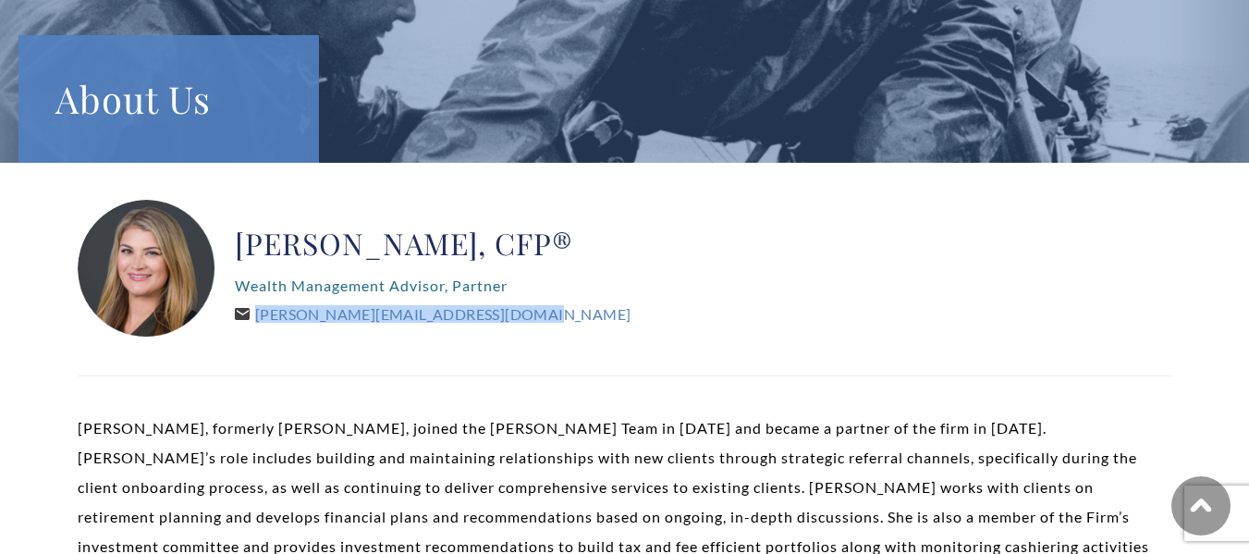
drag, startPoint x: 256, startPoint y: 313, endPoint x: 552, endPoint y: 313, distance: 296.0
click at [552, 313] on div "Kelli Burger, CFP® Wealth Management Advisor, Partner Kelli@WeatherlyAssetMgt.c…" at bounding box center [625, 269] width 1094 height 139
copy link "Kelli@WeatherlyAssetMgt.com"
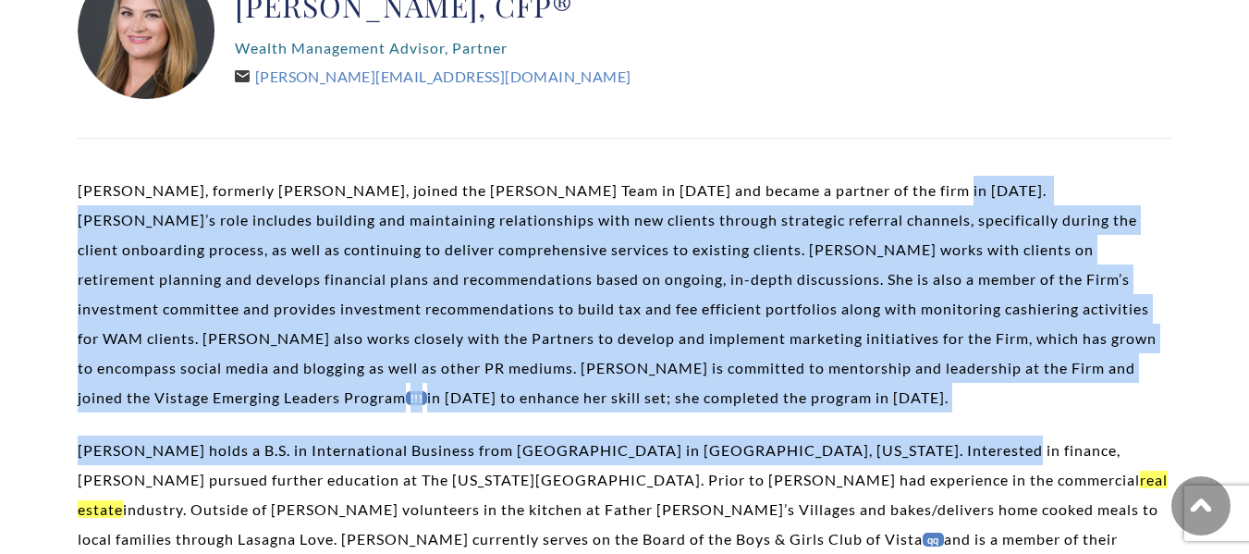
scroll to position [462, 0]
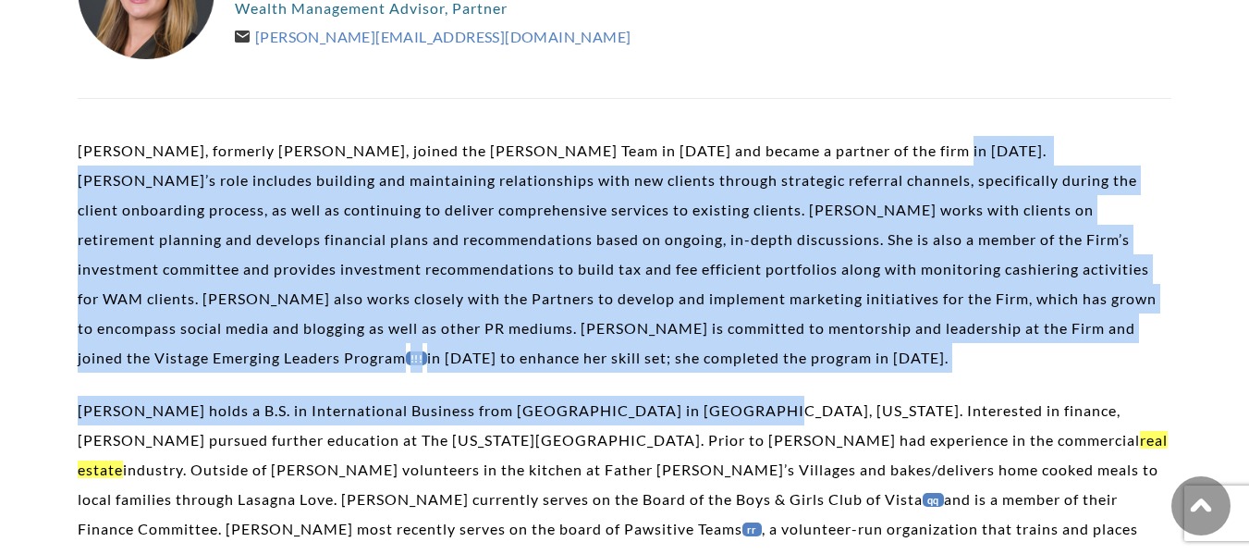
drag, startPoint x: 895, startPoint y: 240, endPoint x: 701, endPoint y: 410, distance: 258.2
copy div "Kelli’s role includes building and maintaining relationships with new clients t…"
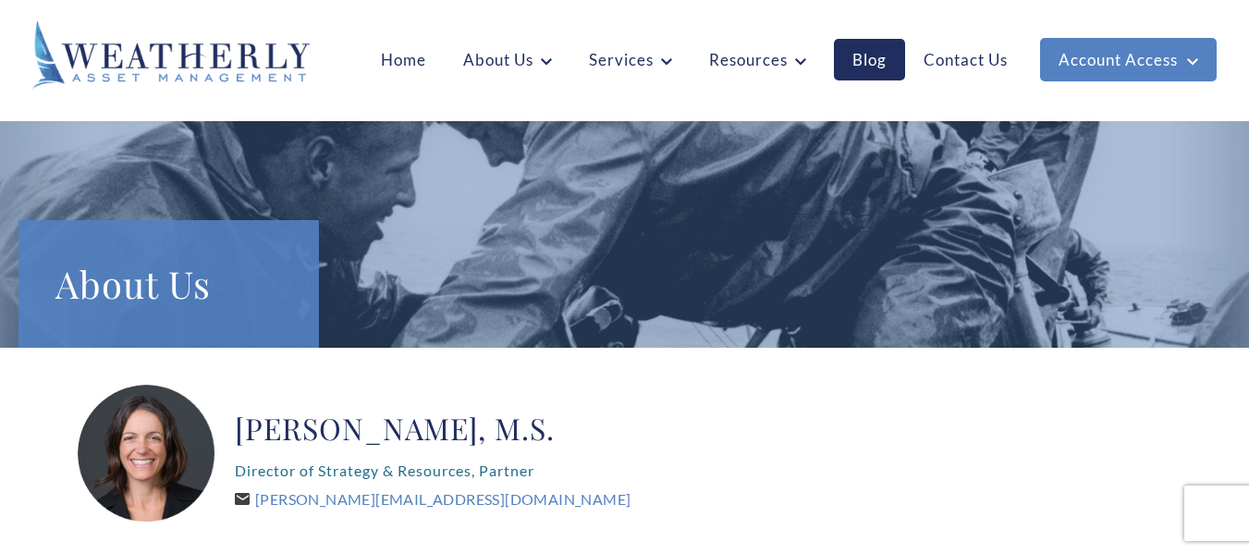
drag, startPoint x: 228, startPoint y: 425, endPoint x: 578, endPoint y: 431, distance: 350.6
click at [578, 431] on div "[PERSON_NAME], M.S. Director of Strategy & Resources, Partner [PERSON_NAME][EMA…" at bounding box center [625, 454] width 1094 height 139
copy h2 "[PERSON_NAME]"
click at [424, 395] on div "Lindsey Fiske Thompson, M.S. Director of Strategy & Resources, Partner Lindsey@…" at bounding box center [433, 454] width 396 height 139
drag, startPoint x: 228, startPoint y: 418, endPoint x: 575, endPoint y: 429, distance: 347.9
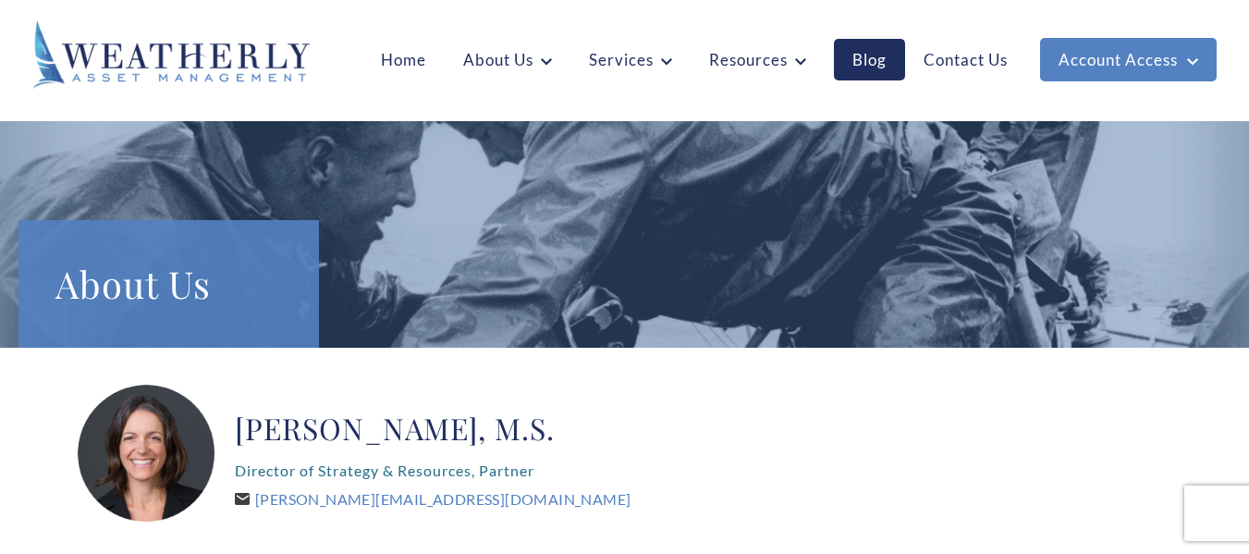
click at [575, 429] on div "Lindsey Fiske Thompson, M.S. Director of Strategy & Resources, Partner Lindsey@…" at bounding box center [625, 454] width 1094 height 139
copy h2 "Lindsey Fiske Thompson"
drag, startPoint x: 238, startPoint y: 470, endPoint x: 479, endPoint y: 467, distance: 241.4
click at [479, 467] on p "Director of Strategy & Resources, Partner" at bounding box center [433, 471] width 396 height 30
copy p "Director of Strategy & Resources,"
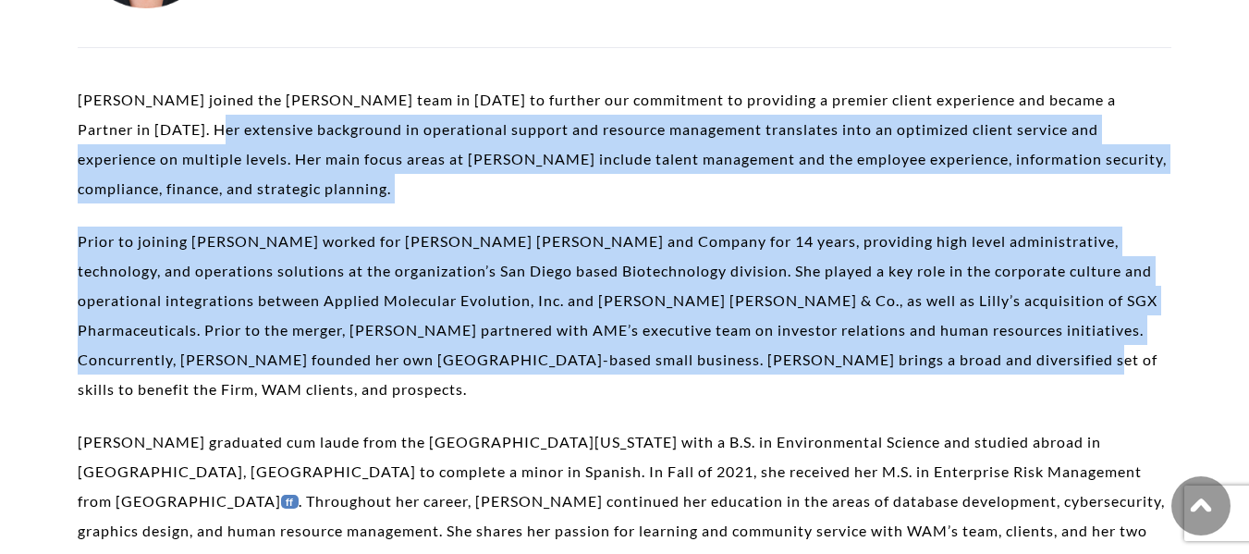
scroll to position [555, 0]
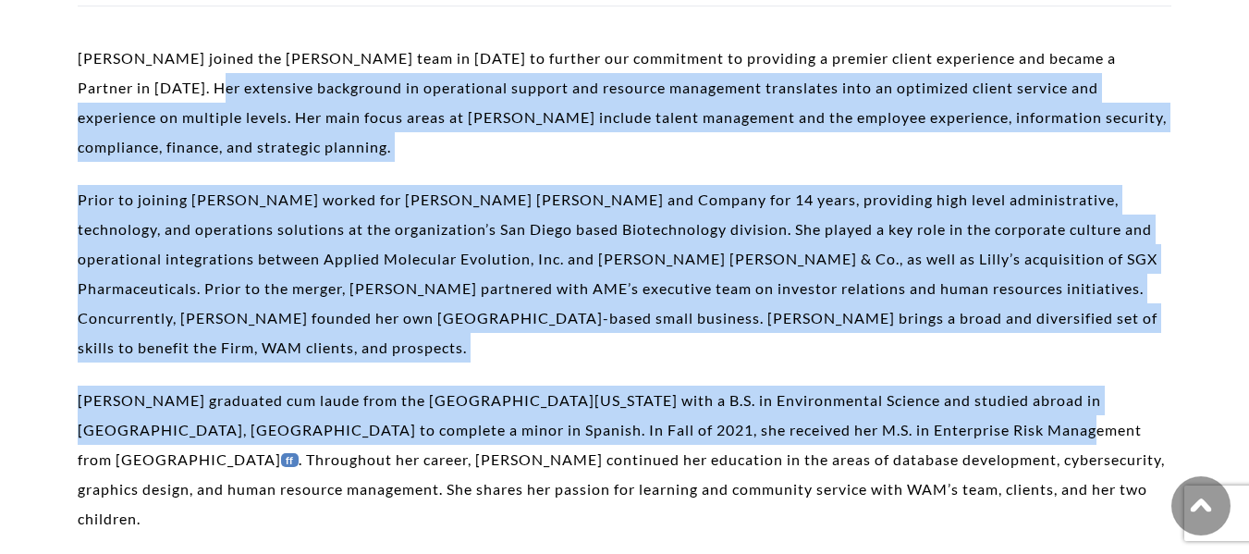
drag, startPoint x: 203, startPoint y: 271, endPoint x: 972, endPoint y: 410, distance: 781.0
copy div "Her extensive background in operational support and resource management transla…"
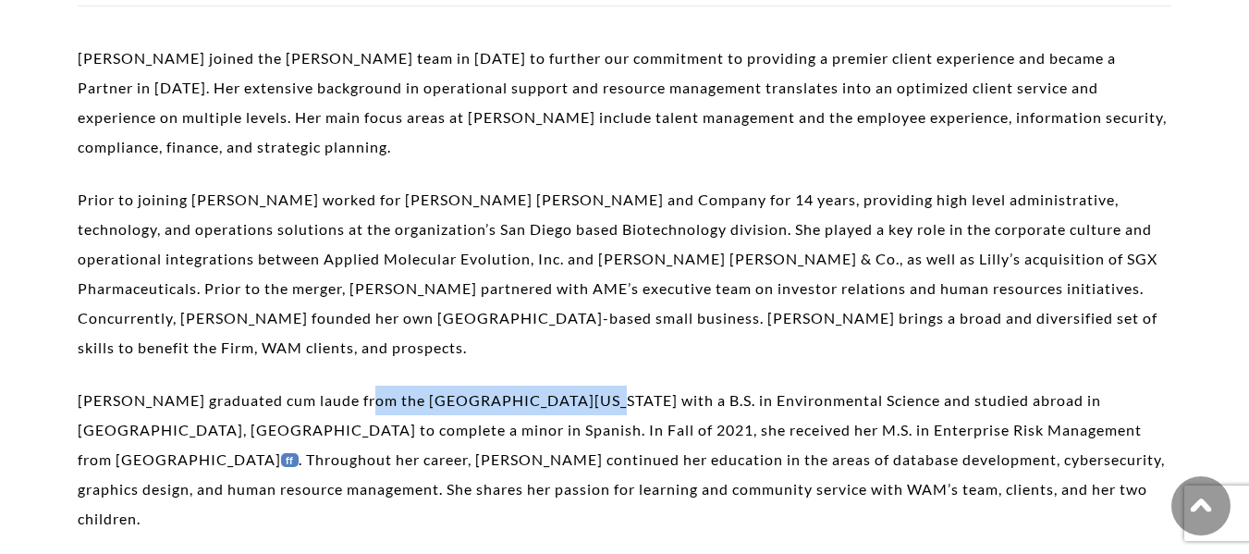
drag, startPoint x: 356, startPoint y: 372, endPoint x: 573, endPoint y: 364, distance: 217.5
click at [573, 386] on p "Lindsey graduated cum laude from the University of New Hampshire with a B.S. in…" at bounding box center [625, 460] width 1094 height 148
copy p "University of New Hampshire"
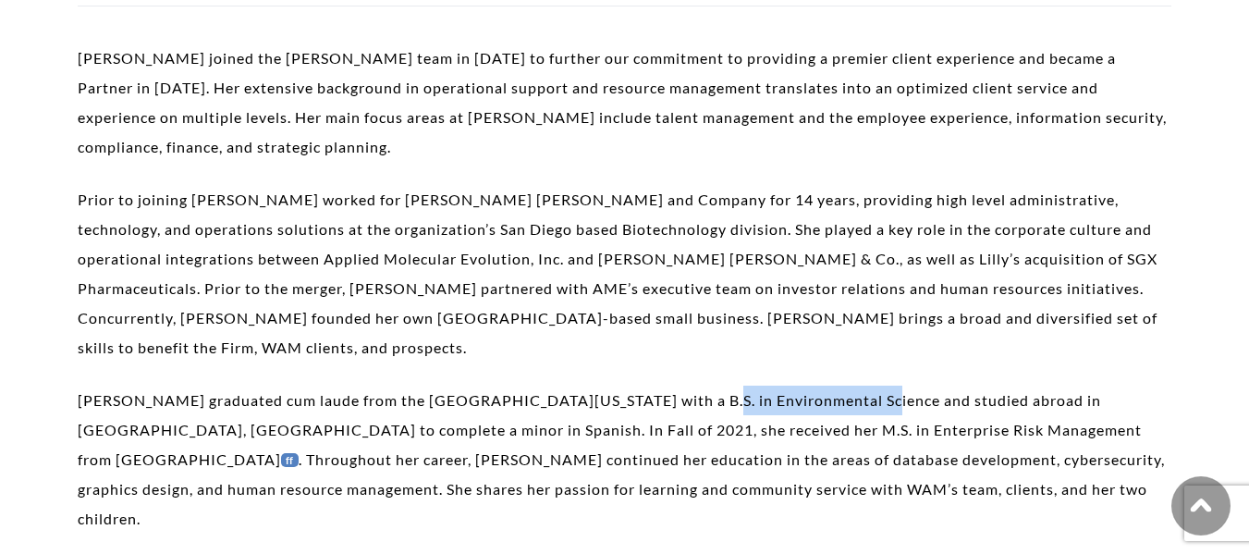
drag, startPoint x: 676, startPoint y: 371, endPoint x: 852, endPoint y: 370, distance: 175.7
click at [852, 386] on p "Lindsey graduated cum laude from the University of New Hampshire with a B.S. in…" at bounding box center [625, 460] width 1094 height 148
copy p "Environmental Science"
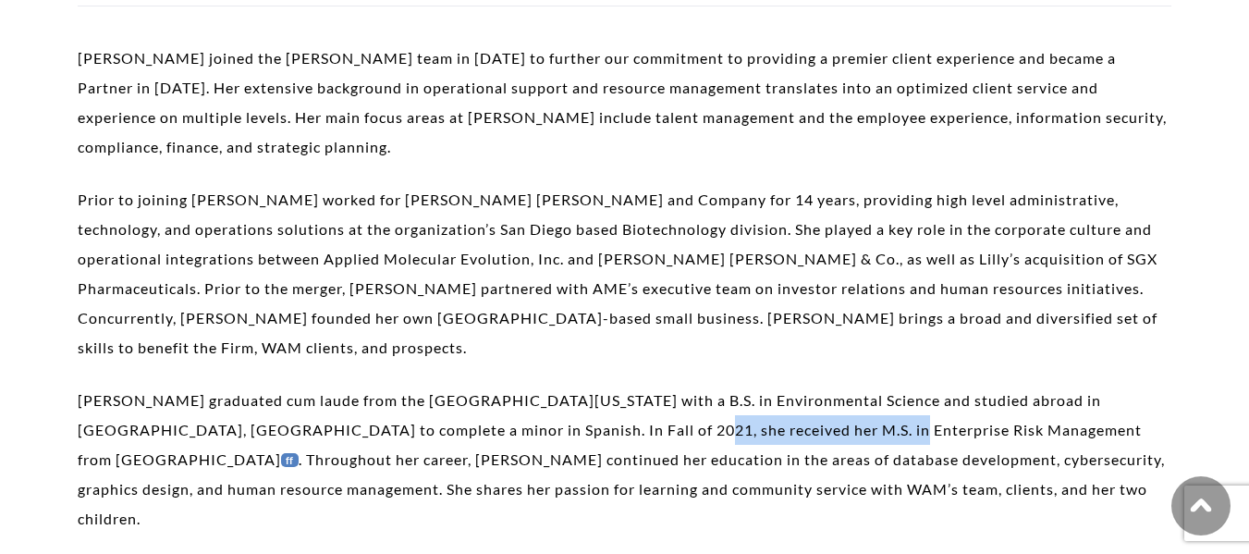
drag, startPoint x: 578, startPoint y: 401, endPoint x: 797, endPoint y: 398, distance: 219.2
click at [797, 398] on p "Lindsey graduated cum laude from the University of New Hampshire with a B.S. in…" at bounding box center [625, 460] width 1094 height 148
copy p "Enterprise Risk Management"
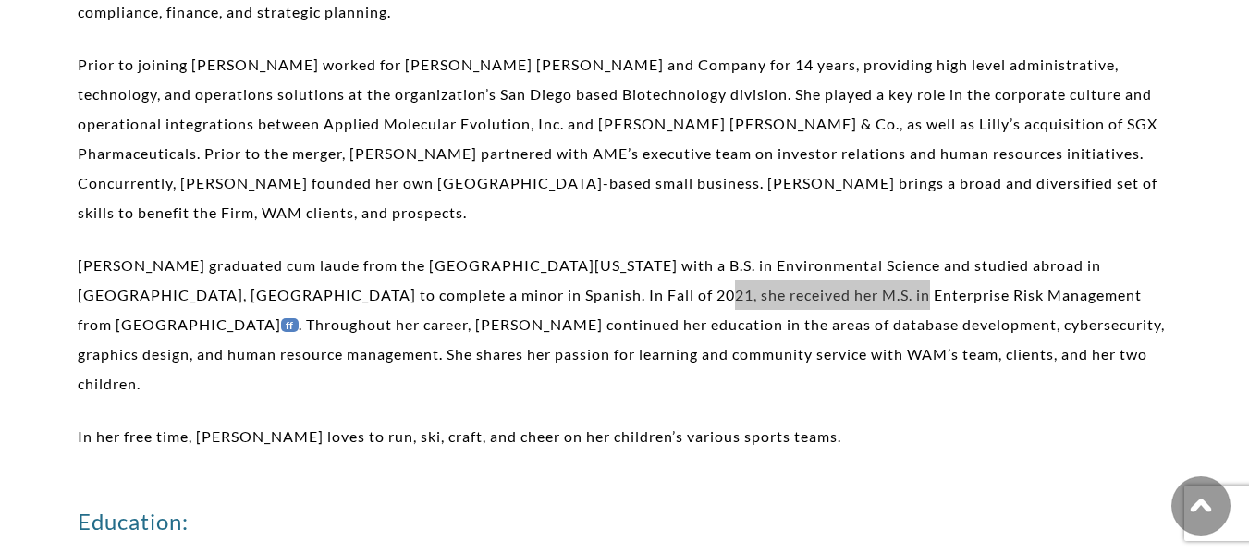
scroll to position [740, 0]
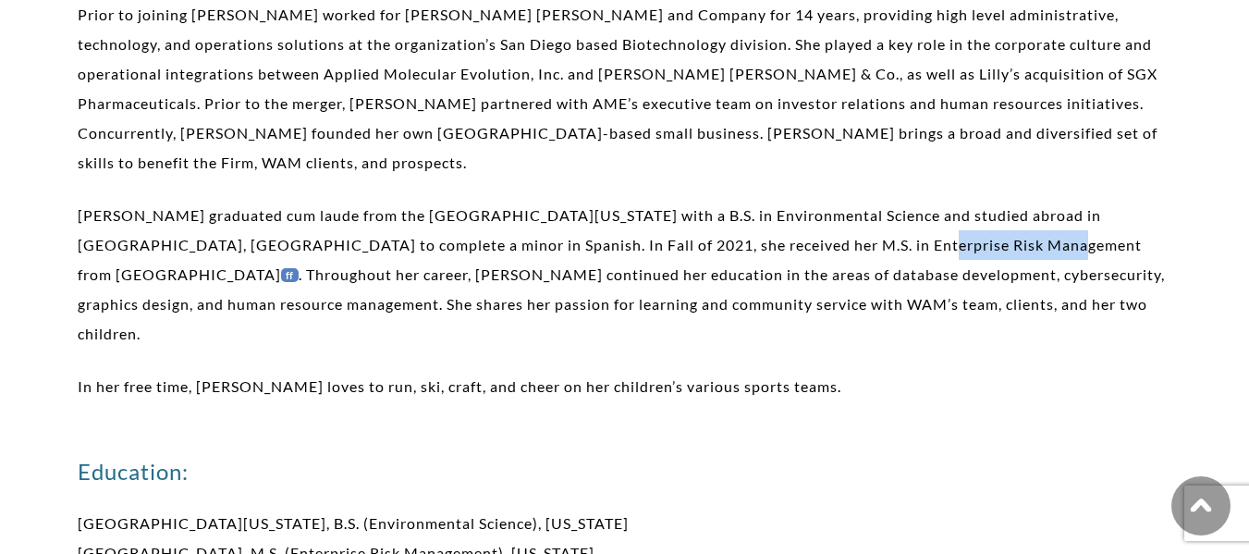
drag, startPoint x: 833, startPoint y: 214, endPoint x: 963, endPoint y: 216, distance: 129.5
click at [963, 216] on p "Lindsey graduated cum laude from the University of New Hampshire with a B.S. in…" at bounding box center [625, 275] width 1094 height 148
click at [938, 221] on p "Lindsey graduated cum laude from the University of New Hampshire with a B.S. in…" at bounding box center [625, 275] width 1094 height 148
drag, startPoint x: 837, startPoint y: 219, endPoint x: 965, endPoint y: 218, distance: 127.6
click at [965, 218] on p "Lindsey graduated cum laude from the University of New Hampshire with a B.S. in…" at bounding box center [625, 275] width 1094 height 148
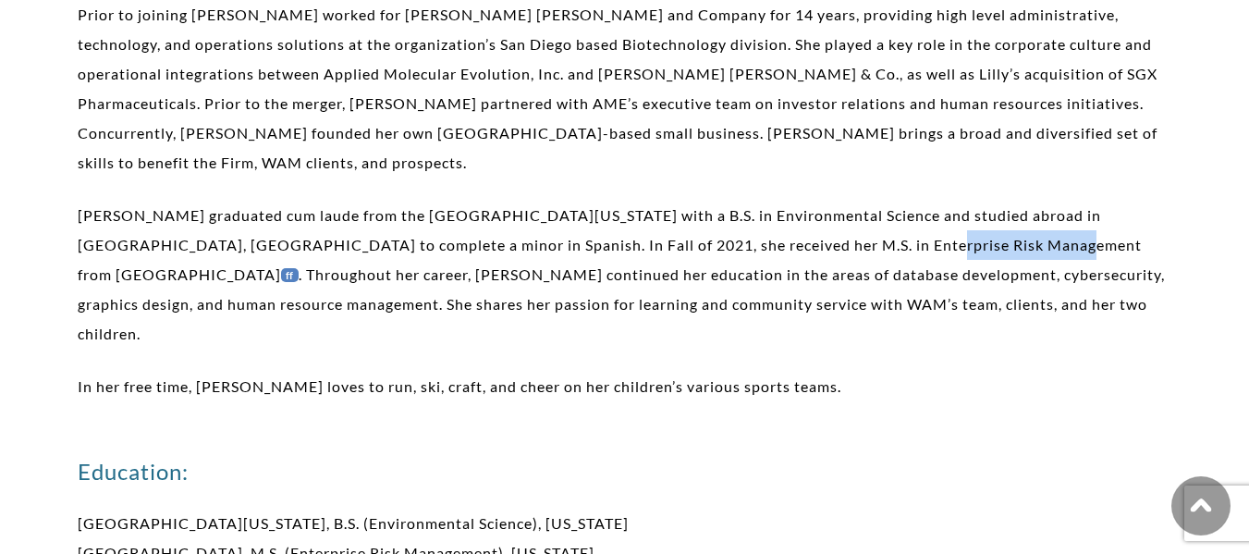
copy p "Boston University"
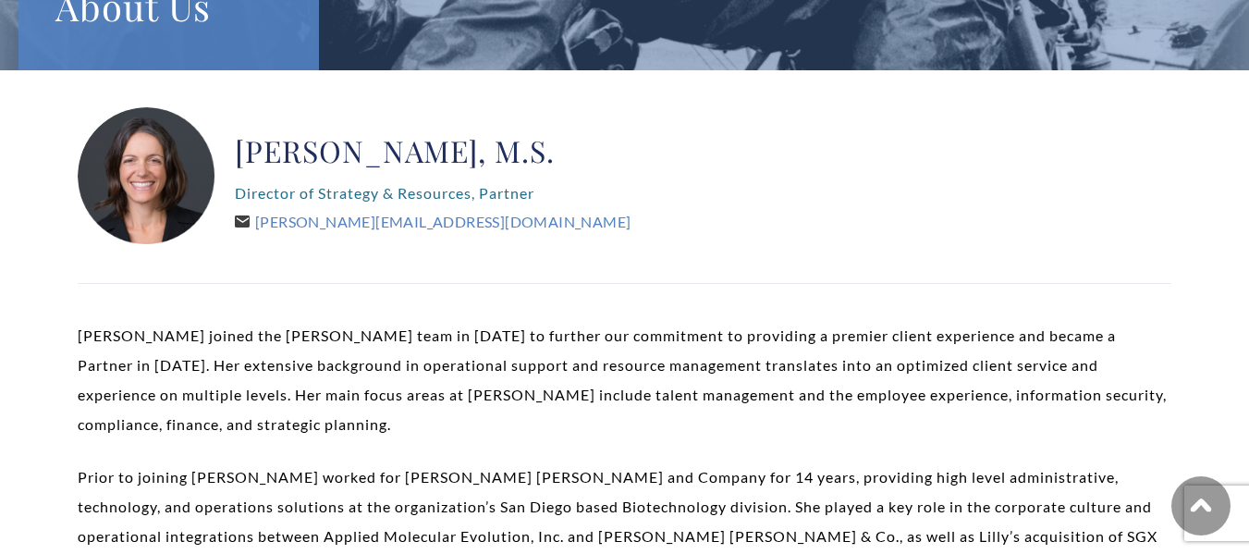
scroll to position [0, 0]
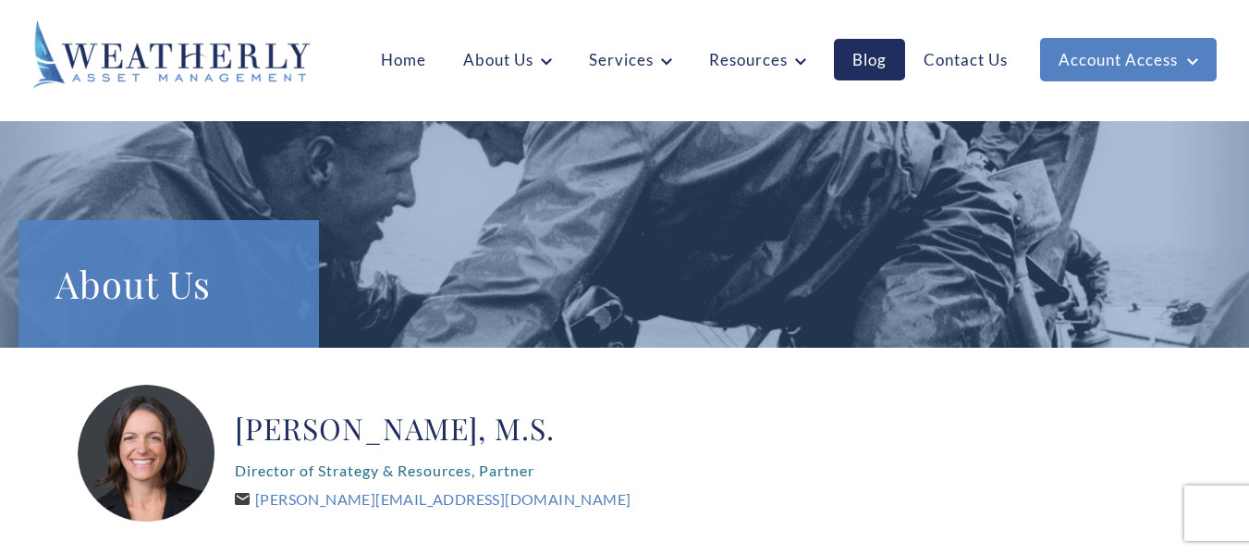
drag, startPoint x: 257, startPoint y: 500, endPoint x: 511, endPoint y: 500, distance: 254.3
click at [511, 500] on div "Lindsey Fiske Thompson, M.S. Director of Strategy & Resources, Partner Lindsey@…" at bounding box center [433, 454] width 396 height 139
copy link "Lindsey@WeatherlyAssetMgt.com"
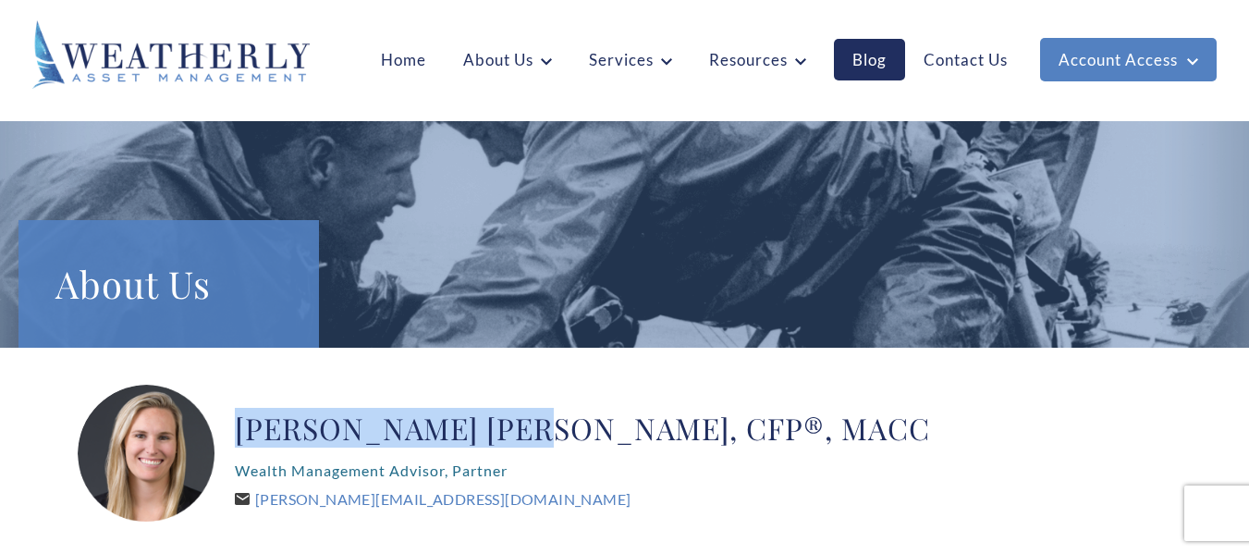
drag, startPoint x: 243, startPoint y: 429, endPoint x: 503, endPoint y: 428, distance: 259.9
click at [503, 428] on h2 "[PERSON_NAME] [PERSON_NAME], CFP®, MACC" at bounding box center [582, 428] width 695 height 37
copy h2 "[PERSON_NAME] [PERSON_NAME]"
click at [324, 411] on h2 "[PERSON_NAME] [PERSON_NAME], CFP®, MACC" at bounding box center [582, 428] width 695 height 37
drag, startPoint x: 235, startPoint y: 436, endPoint x: 511, endPoint y: 421, distance: 276.0
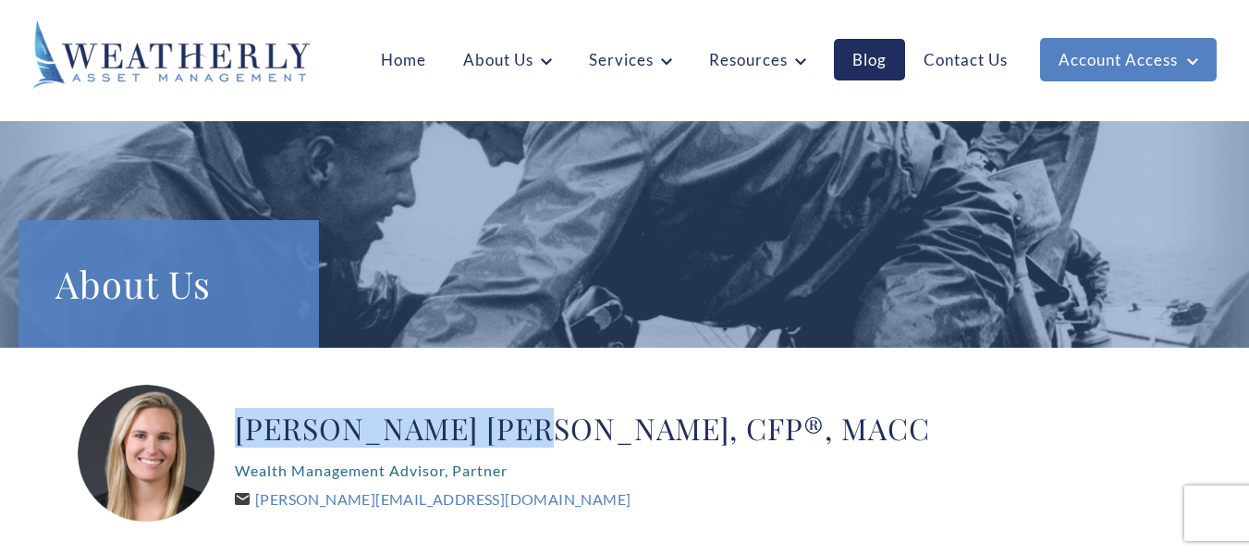
click at [511, 421] on h2 "[PERSON_NAME] [PERSON_NAME], CFP®, MACC" at bounding box center [582, 428] width 695 height 37
copy h2 "[PERSON_NAME] [PERSON_NAME]"
click at [365, 440] on h2 "[PERSON_NAME] [PERSON_NAME], CFP®, MACC" at bounding box center [582, 428] width 695 height 37
click at [388, 413] on h2 "[PERSON_NAME] [PERSON_NAME], CFP®, MACC" at bounding box center [582, 428] width 695 height 37
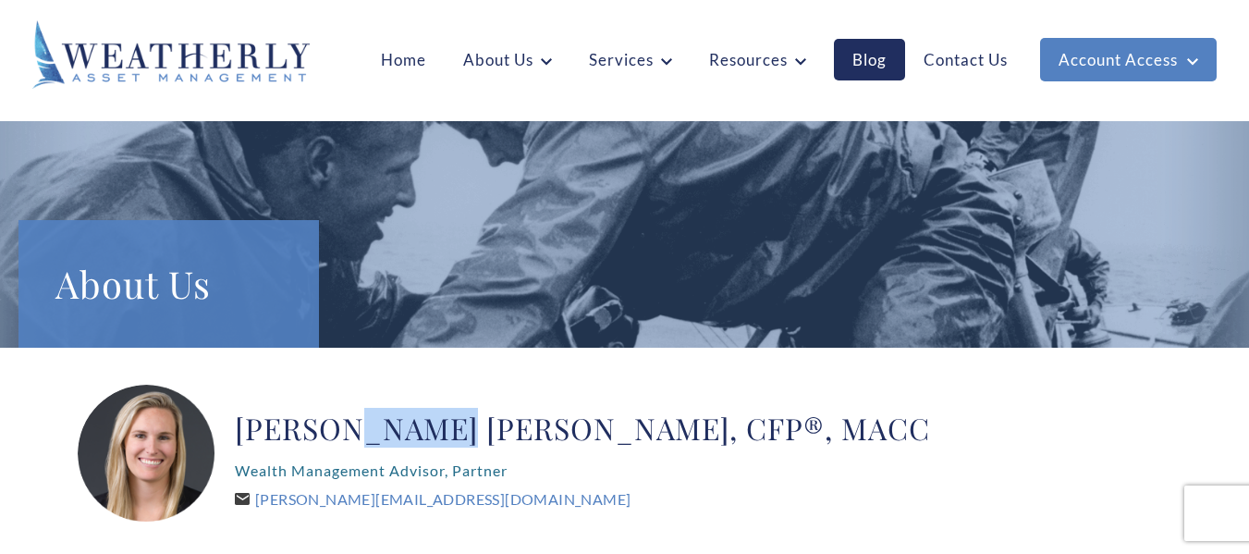
click at [388, 413] on h2 "[PERSON_NAME] [PERSON_NAME], CFP®, MACC" at bounding box center [582, 428] width 695 height 37
click at [301, 479] on p "Wealth Management Advisor, Partner" at bounding box center [582, 471] width 695 height 30
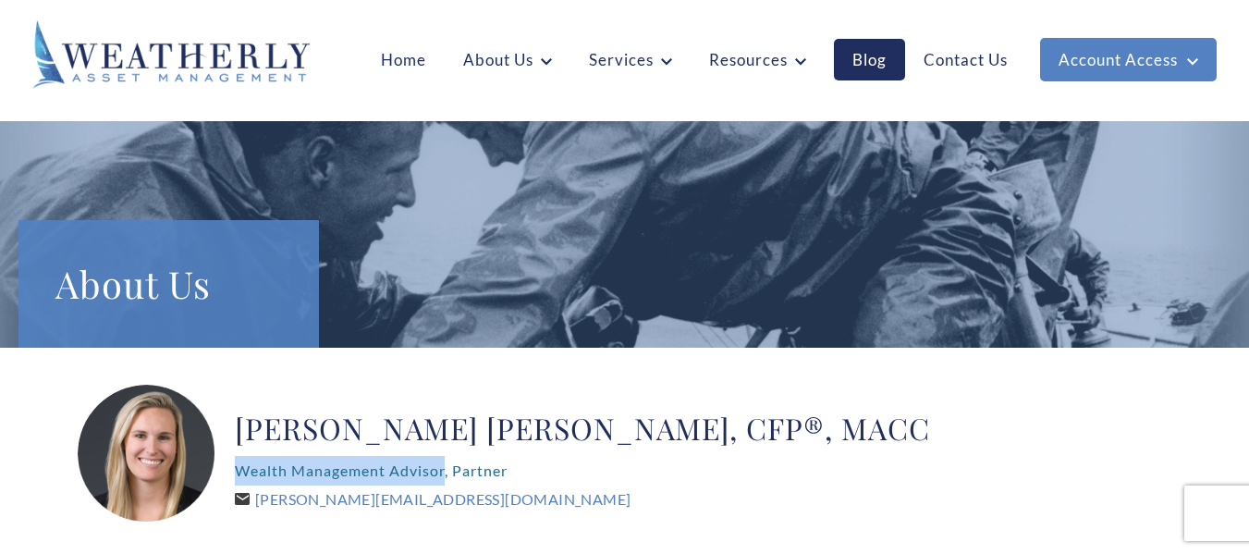
drag, startPoint x: 235, startPoint y: 469, endPoint x: 445, endPoint y: 462, distance: 210.1
click at [445, 462] on p "Wealth Management Advisor, Partner" at bounding box center [582, 471] width 695 height 30
copy p "Wealth Management Advisor"
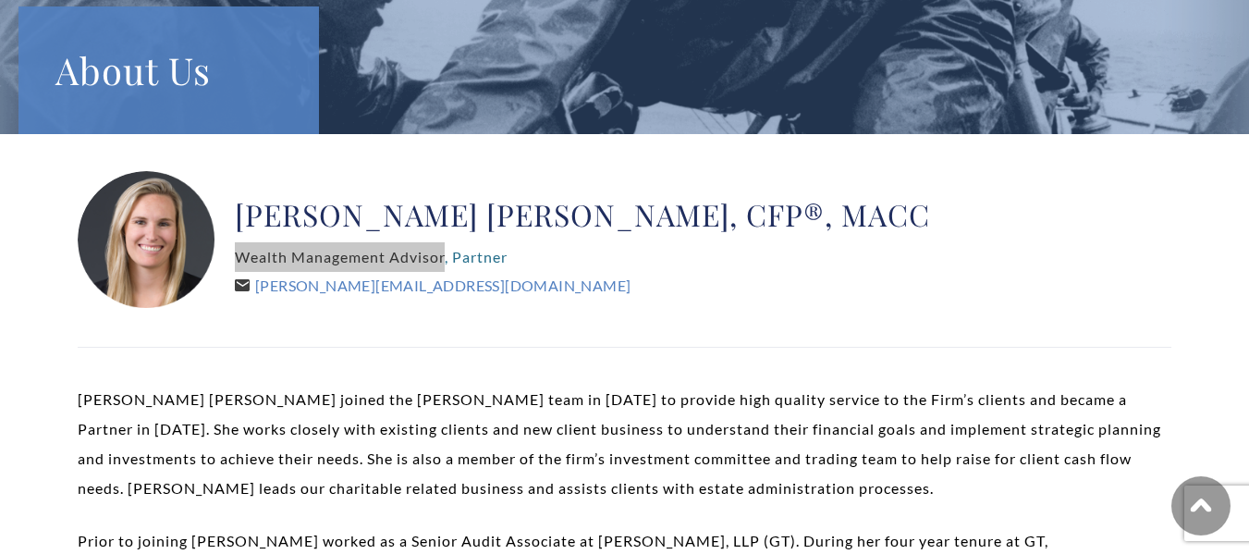
scroll to position [277, 0]
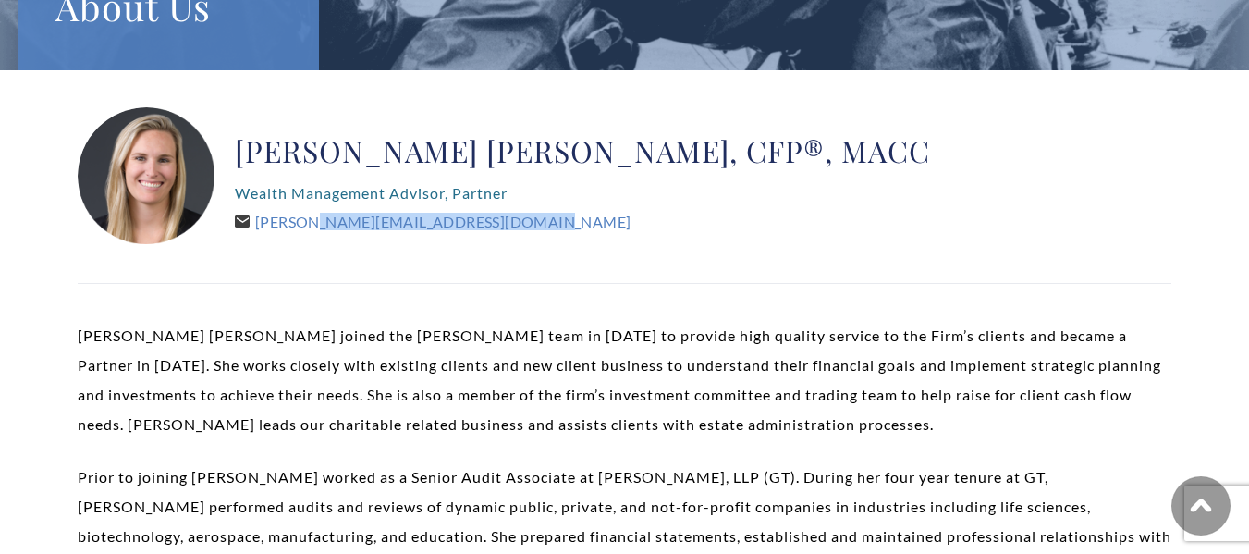
drag, startPoint x: 261, startPoint y: 218, endPoint x: 503, endPoint y: 218, distance: 242.3
click at [503, 218] on div "[PERSON_NAME] [PERSON_NAME], CFP®, MACC Wealth Management Advisor, Partner [PER…" at bounding box center [582, 176] width 695 height 139
copy link "[PERSON_NAME][EMAIL_ADDRESS][DOMAIN_NAME]"
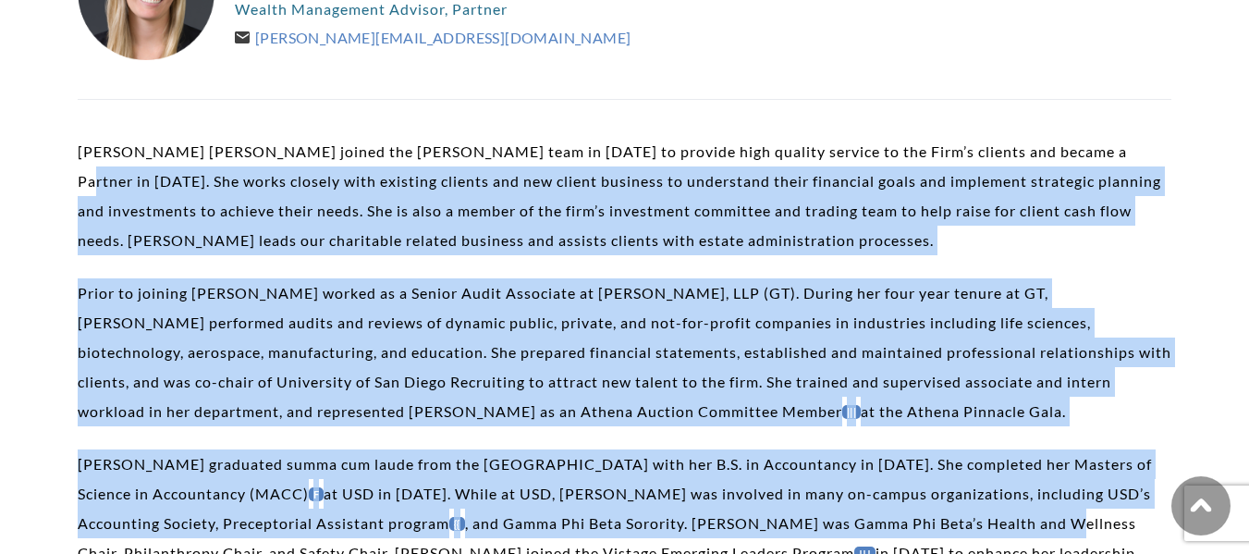
scroll to position [462, 0]
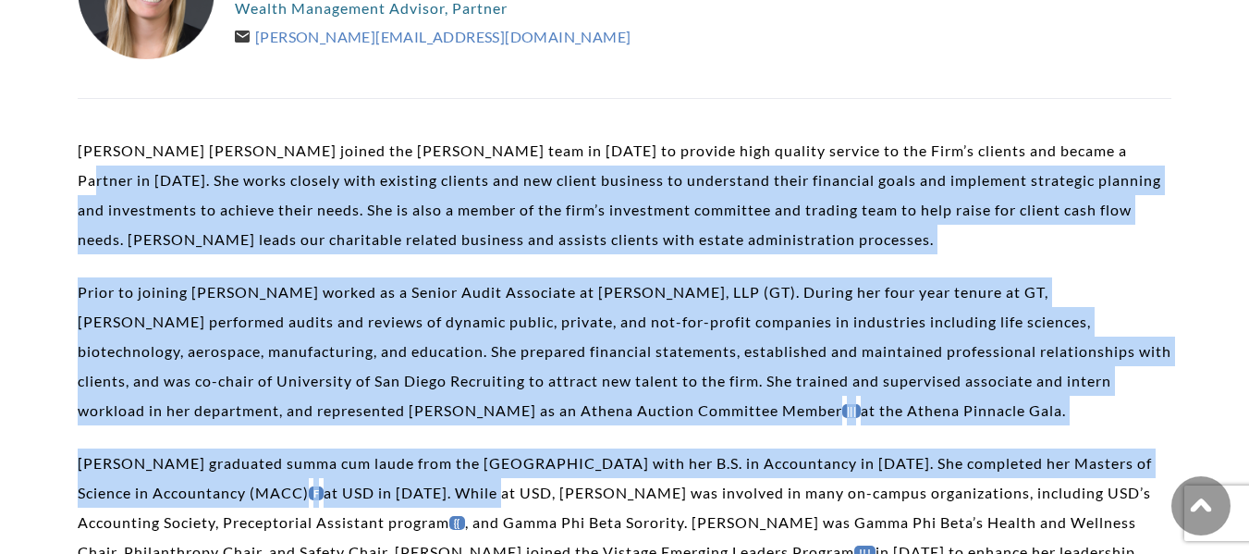
drag, startPoint x: 1083, startPoint y: 334, endPoint x: 512, endPoint y: 497, distance: 593.4
copy div "Lor ipsum dolorsi amet consecte adipisc eli sed doeius temporin ut laboreetdo m…"
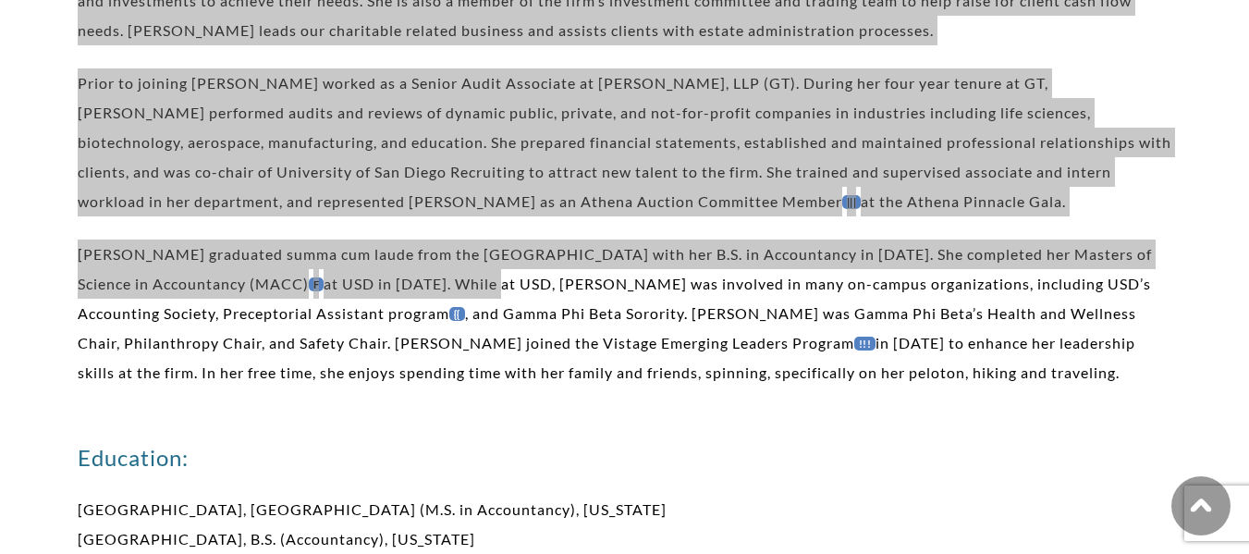
scroll to position [647, 0]
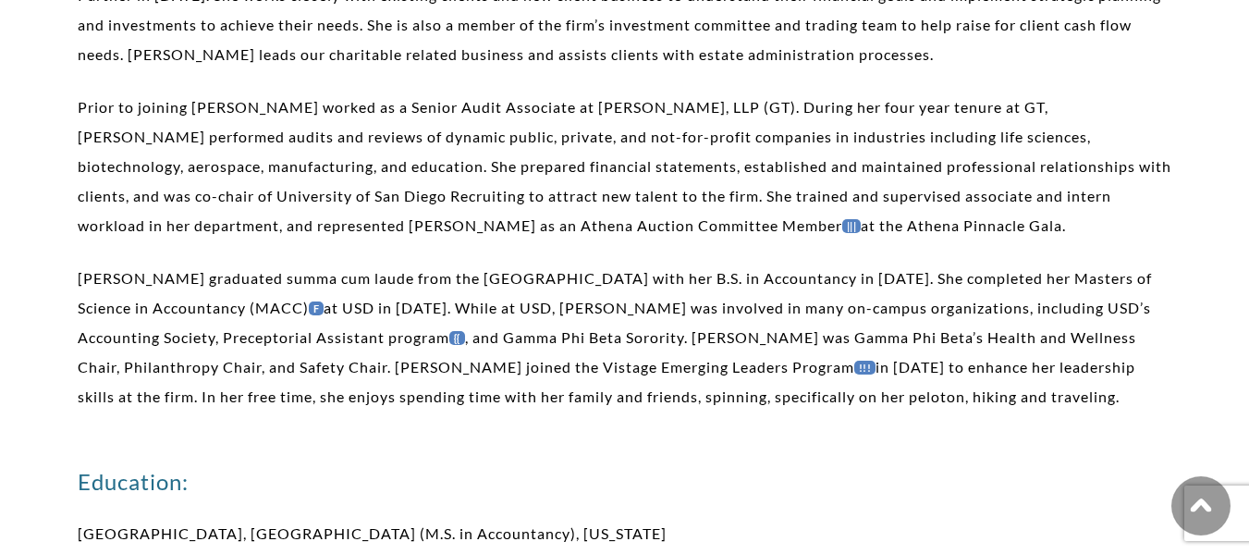
click at [618, 388] on p "[PERSON_NAME] graduated summa cum laude from the [GEOGRAPHIC_DATA] with her B.S…" at bounding box center [625, 338] width 1094 height 148
drag, startPoint x: 419, startPoint y: 280, endPoint x: 584, endPoint y: 277, distance: 164.6
click at [584, 277] on p "[PERSON_NAME] graduated summa cum laude from the [GEOGRAPHIC_DATA] with her B.S…" at bounding box center [625, 338] width 1094 height 148
click at [489, 268] on p "[PERSON_NAME] graduated summa cum laude from the [GEOGRAPHIC_DATA] with her B.S…" at bounding box center [625, 338] width 1094 height 148
drag, startPoint x: 409, startPoint y: 274, endPoint x: 583, endPoint y: 274, distance: 173.9
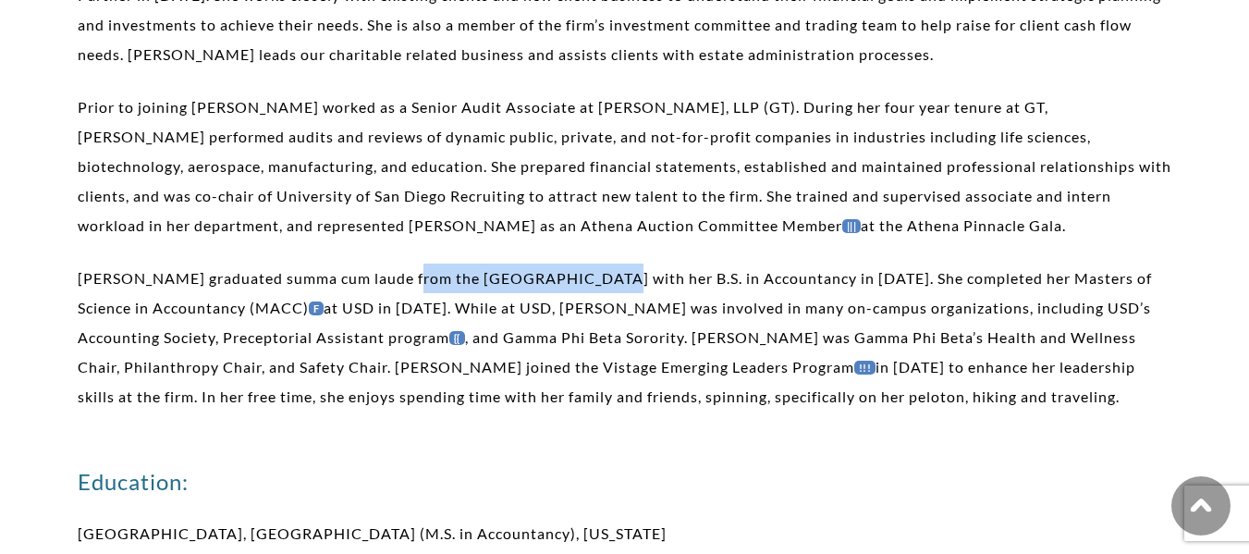
click at [583, 274] on p "[PERSON_NAME] graduated summa cum laude from the [GEOGRAPHIC_DATA] with her B.S…" at bounding box center [625, 338] width 1094 height 148
copy p "[GEOGRAPHIC_DATA]"
click at [761, 277] on p "[PERSON_NAME] graduated summa cum laude from the [GEOGRAPHIC_DATA] with her B.S…" at bounding box center [625, 338] width 1094 height 148
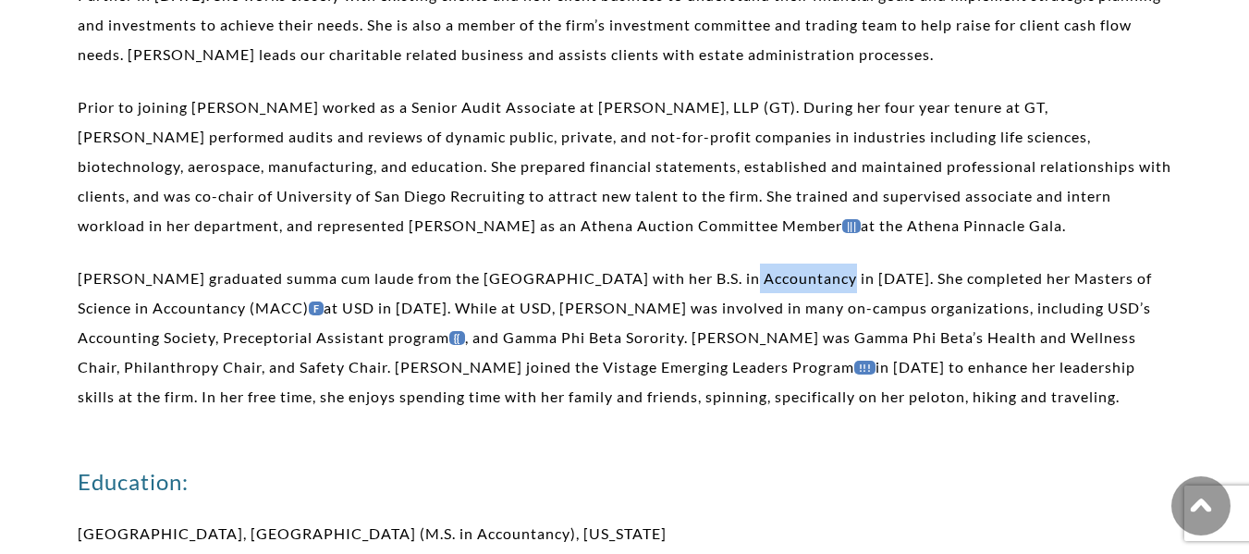
click at [761, 277] on p "[PERSON_NAME] graduated summa cum laude from the [GEOGRAPHIC_DATA] with her B.S…" at bounding box center [625, 338] width 1094 height 148
copy p "Accountancy"
click at [162, 303] on p "[PERSON_NAME] graduated summa cum laude from the [GEOGRAPHIC_DATA] with her B.S…" at bounding box center [625, 338] width 1094 height 148
copy p "Accountancy"
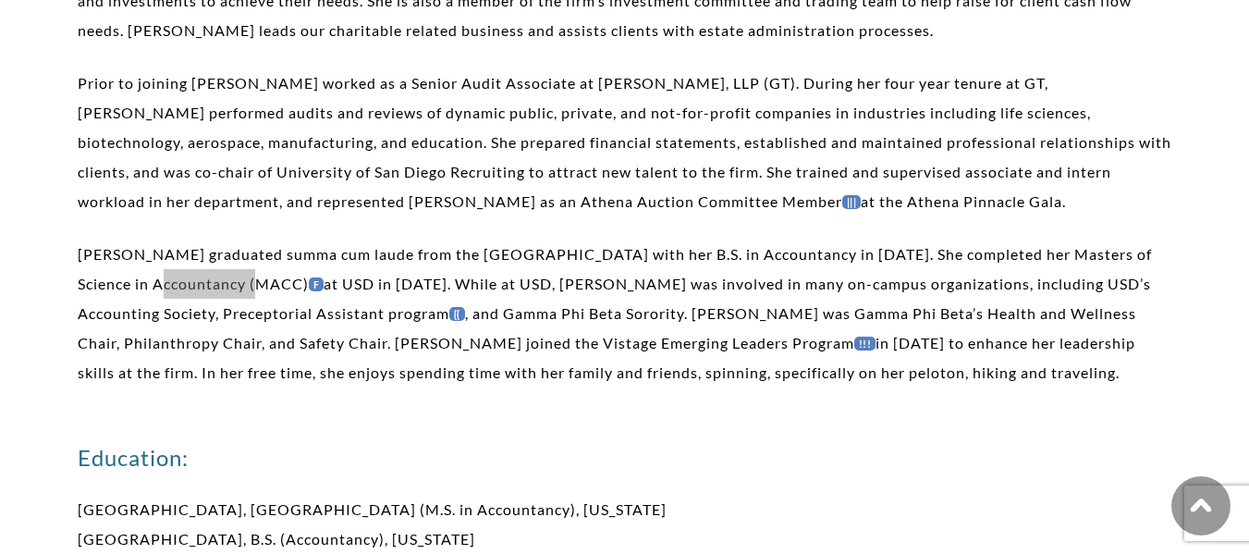
scroll to position [740, 0]
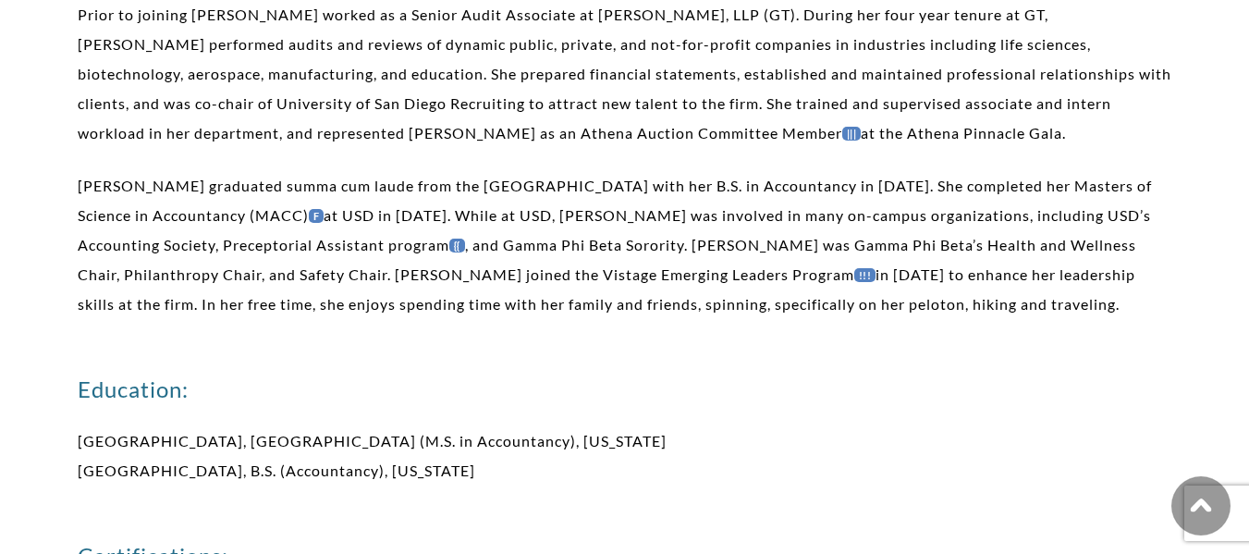
click at [371, 216] on p "[PERSON_NAME] graduated summa cum laude from the [GEOGRAPHIC_DATA] with her B.S…" at bounding box center [625, 245] width 1094 height 148
copy p "USD"
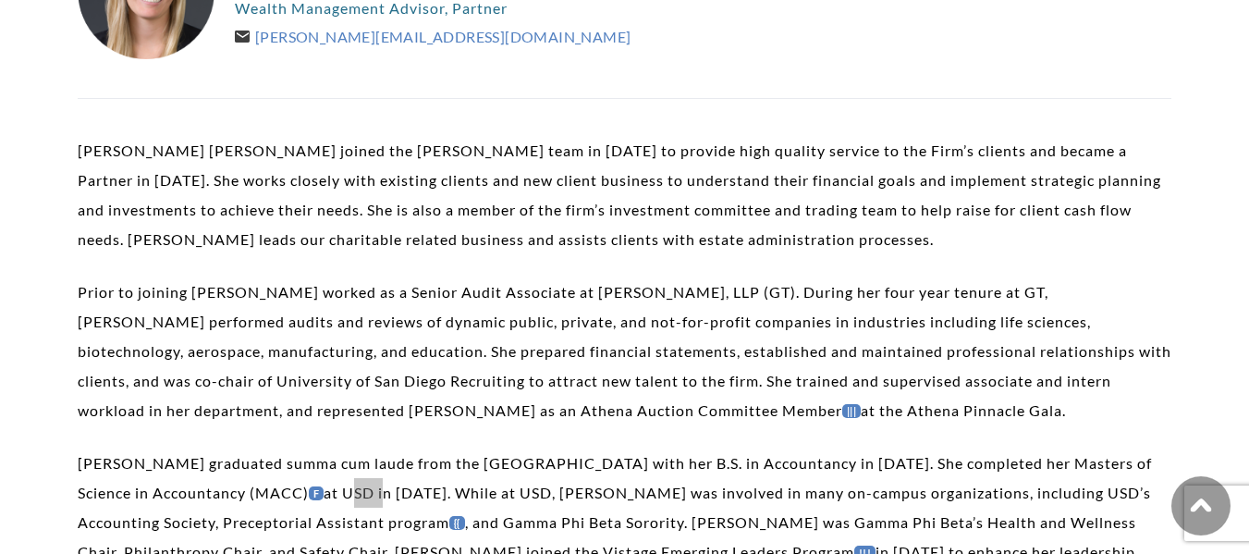
scroll to position [925, 0]
